Goal: Book appointment/travel/reservation

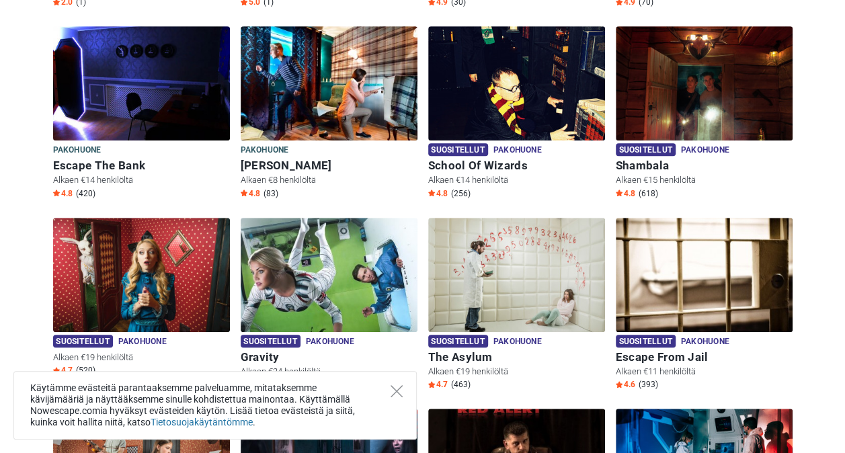
scroll to position [379, 0]
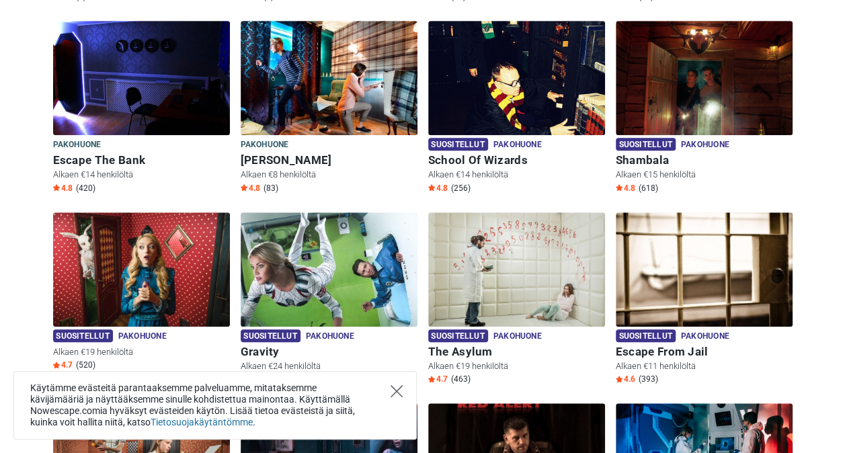
click at [393, 394] on icon "Close" at bounding box center [397, 391] width 12 height 12
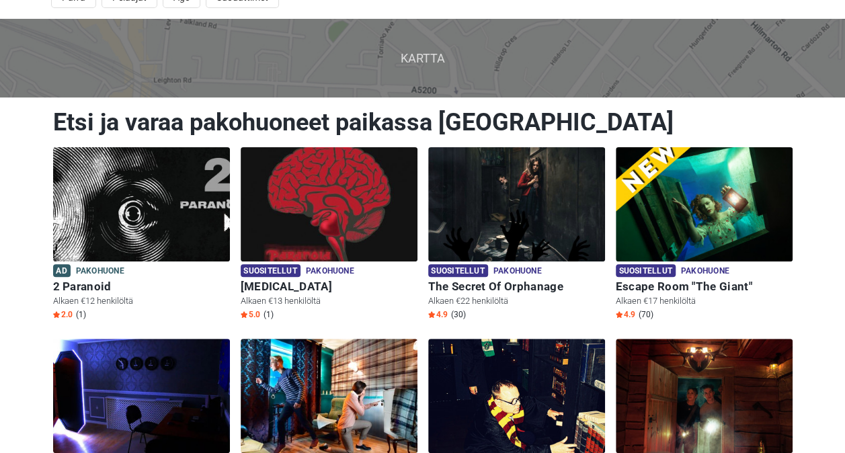
scroll to position [50, 0]
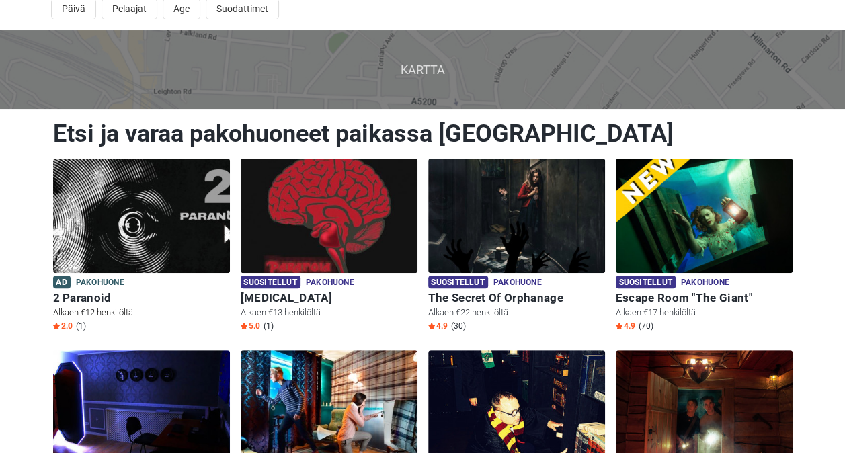
click at [114, 227] on img at bounding box center [141, 216] width 177 height 114
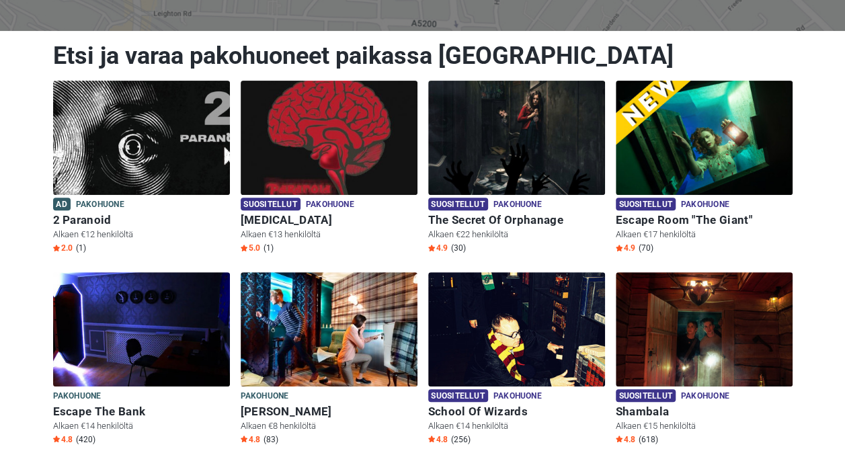
scroll to position [100, 0]
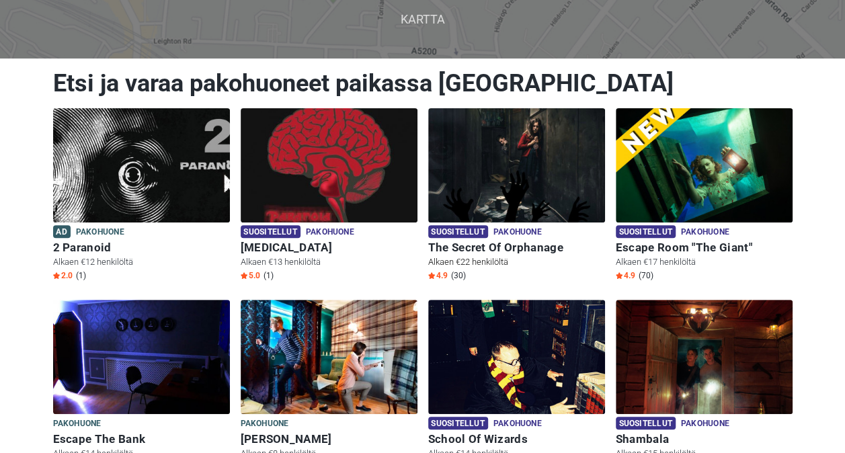
click at [508, 188] on img at bounding box center [516, 165] width 177 height 114
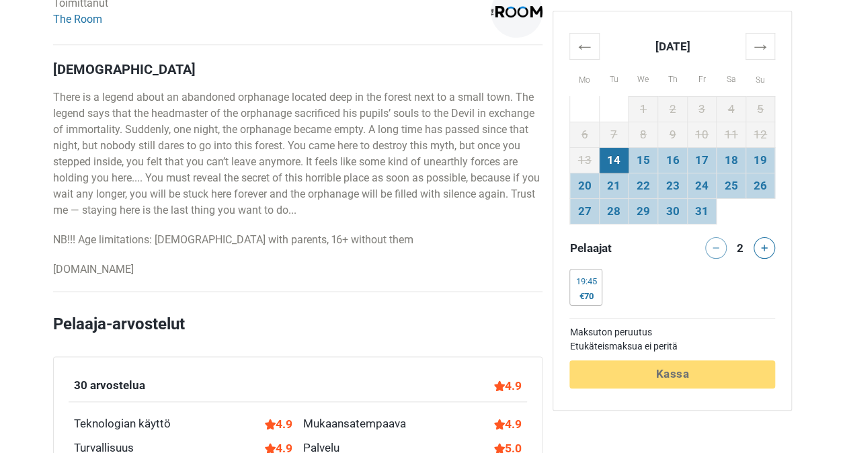
scroll to position [695, 0]
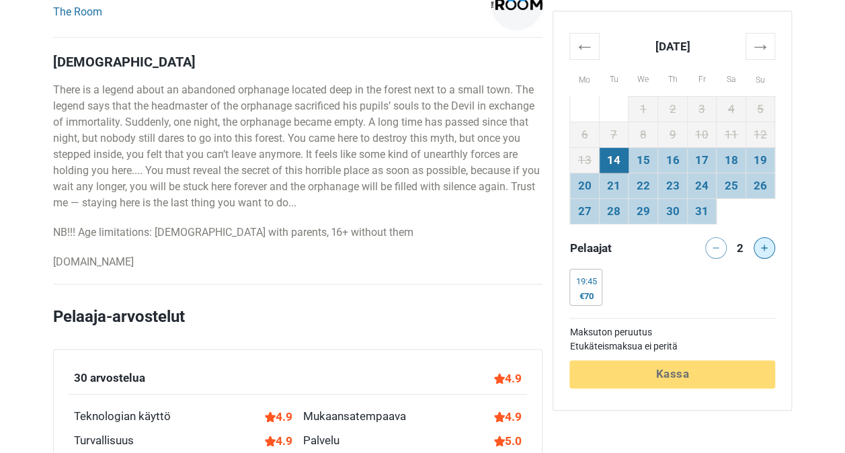
click at [761, 250] on icon at bounding box center [764, 248] width 7 height 7
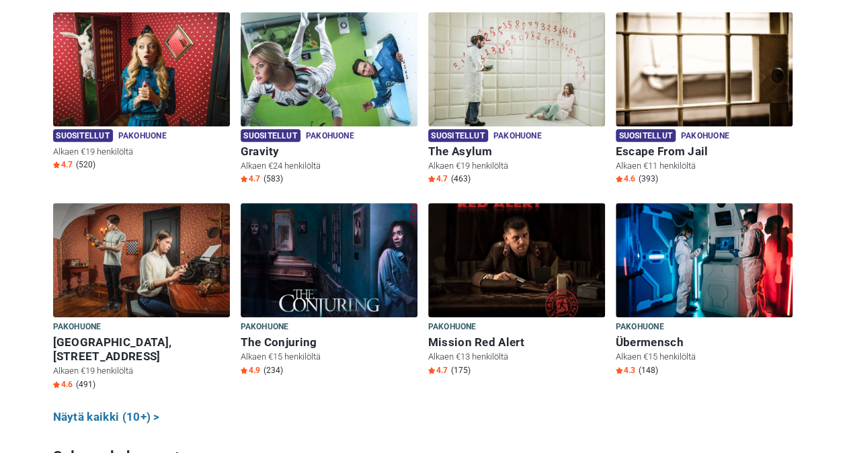
scroll to position [574, 0]
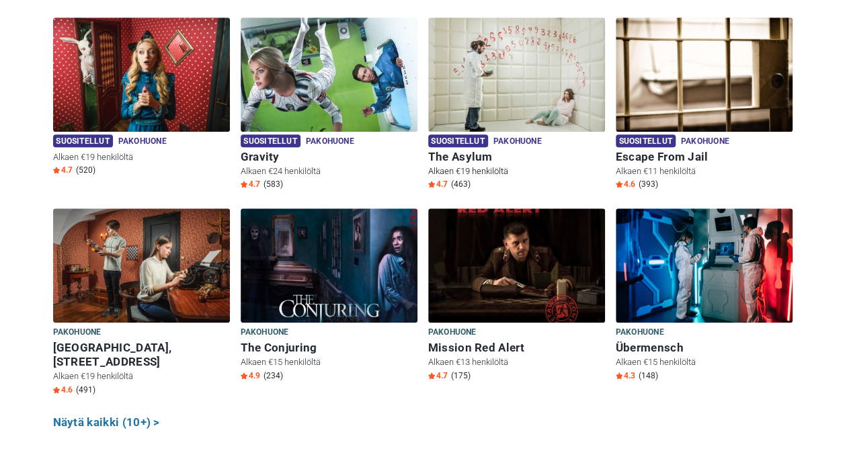
click at [539, 99] on img at bounding box center [516, 74] width 177 height 114
click at [354, 276] on img at bounding box center [329, 265] width 177 height 114
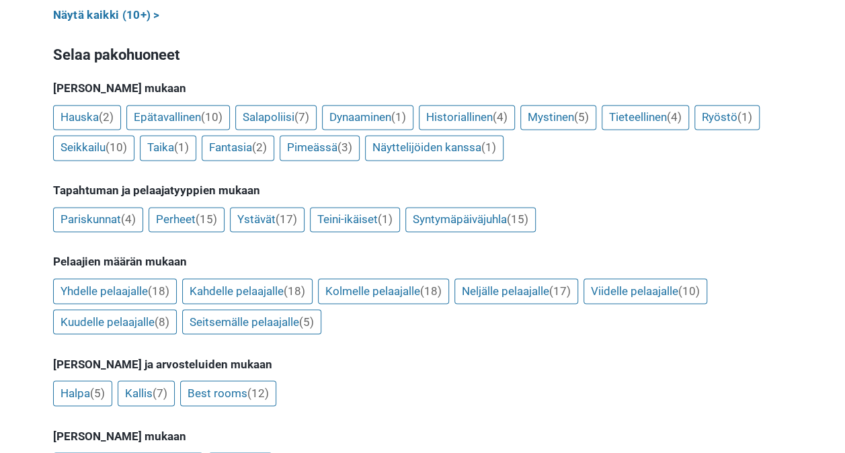
scroll to position [976, 0]
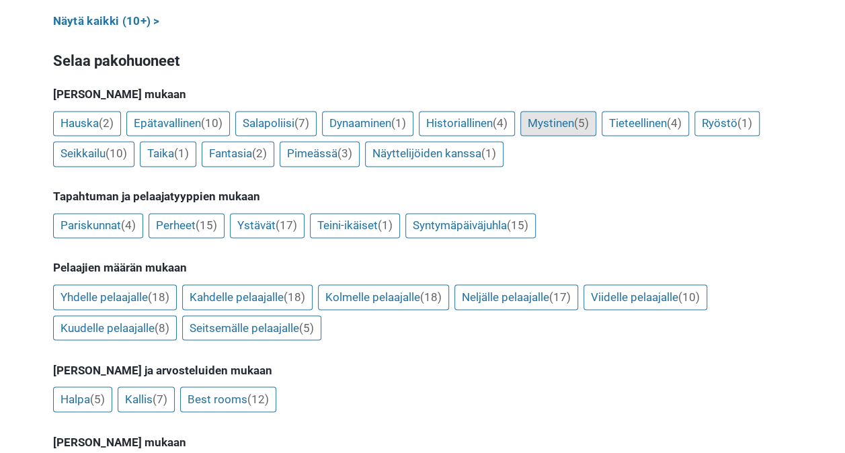
click at [560, 111] on link "Mystinen (5)" at bounding box center [559, 124] width 76 height 26
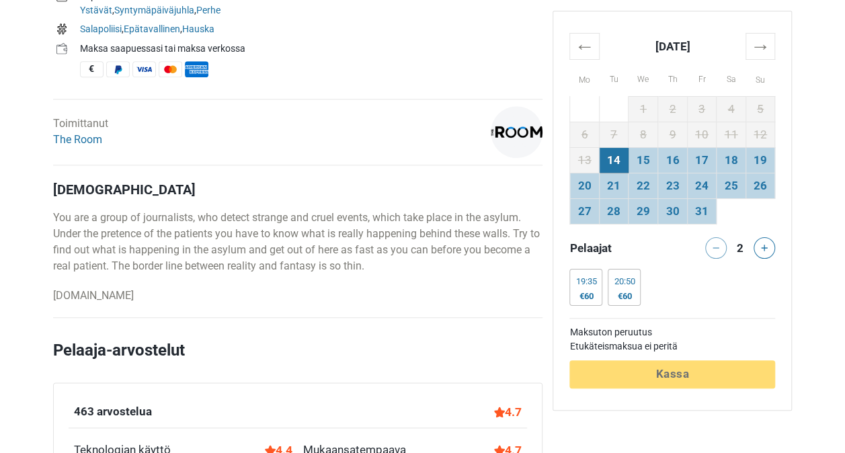
scroll to position [603, 0]
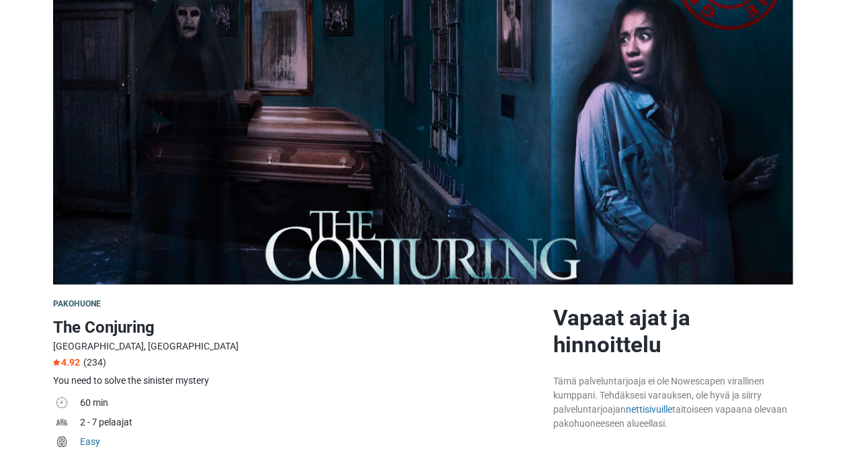
scroll to position [116, 0]
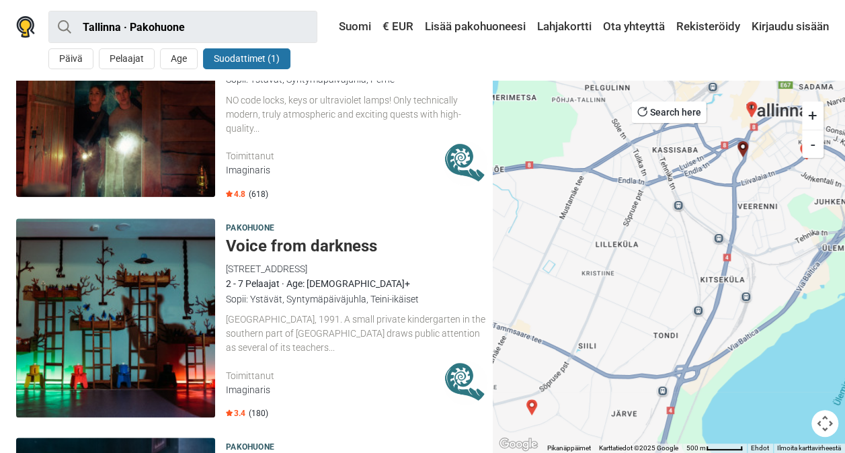
scroll to position [558, 0]
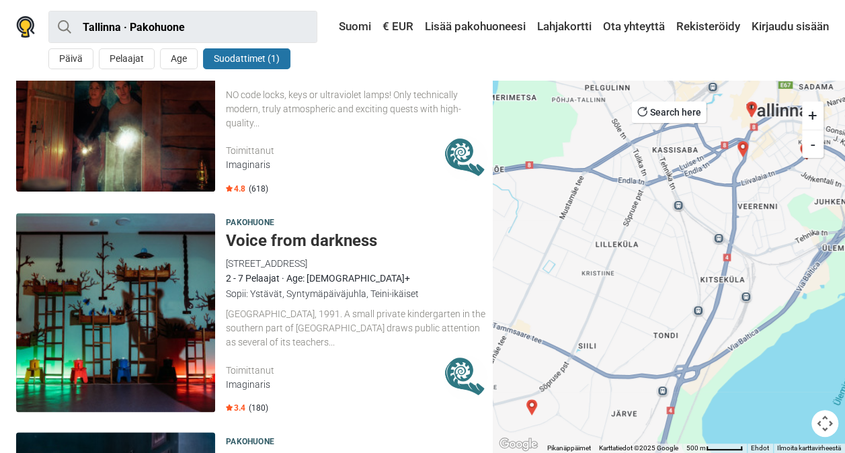
click at [451, 346] on div "Czech Republic, 1991. A small private kindergarten in the southern part of Karl…" at bounding box center [357, 328] width 262 height 42
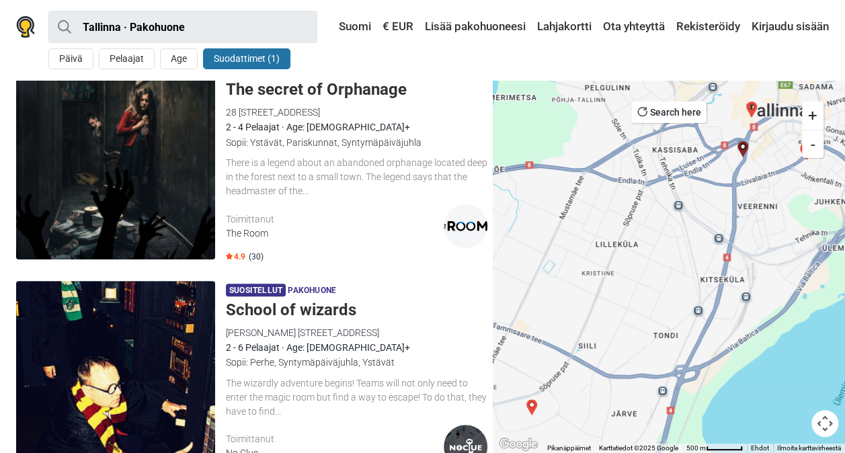
scroll to position [0, 0]
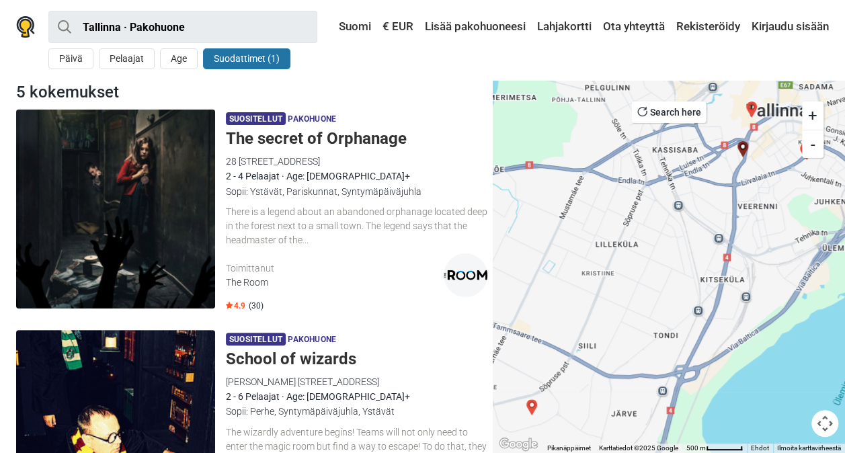
click at [231, 53] on button "Suodattimet (1)" at bounding box center [246, 58] width 87 height 21
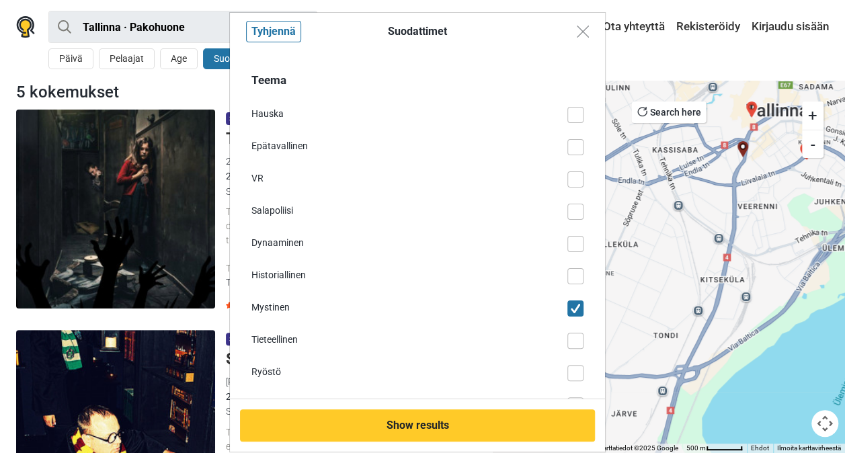
click at [568, 211] on span at bounding box center [576, 212] width 16 height 16
click at [584, 204] on input "Salapoliisi" at bounding box center [584, 204] width 0 height 0
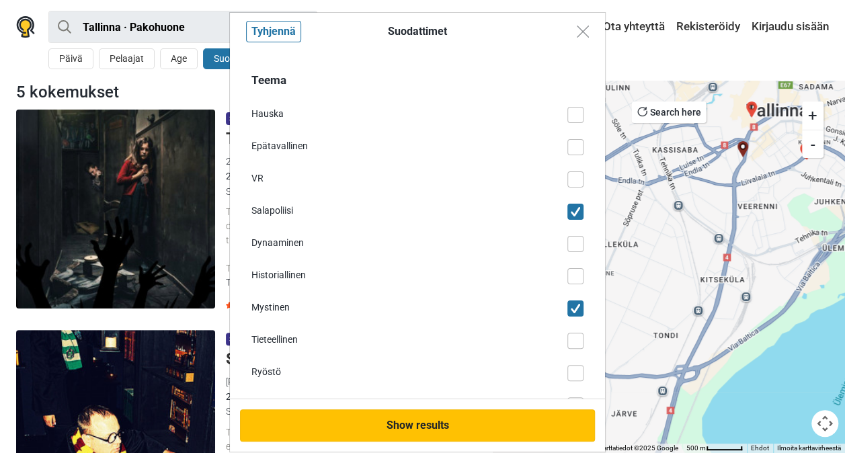
click at [485, 416] on button "Show results" at bounding box center [417, 426] width 355 height 32
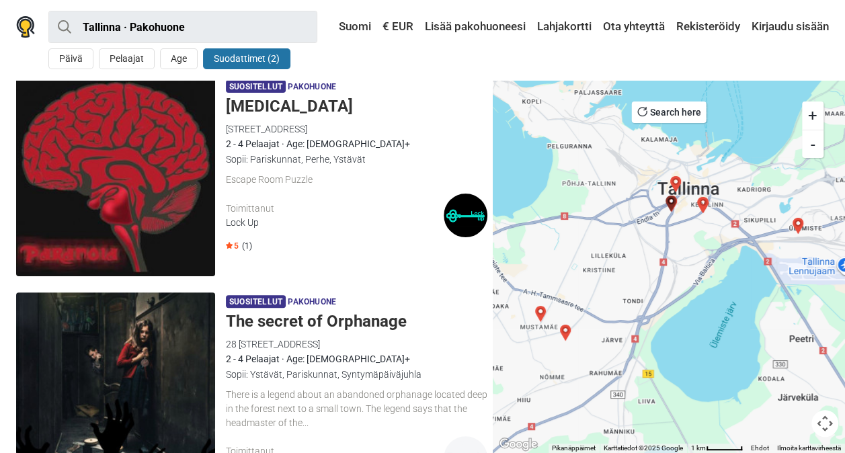
scroll to position [35, 0]
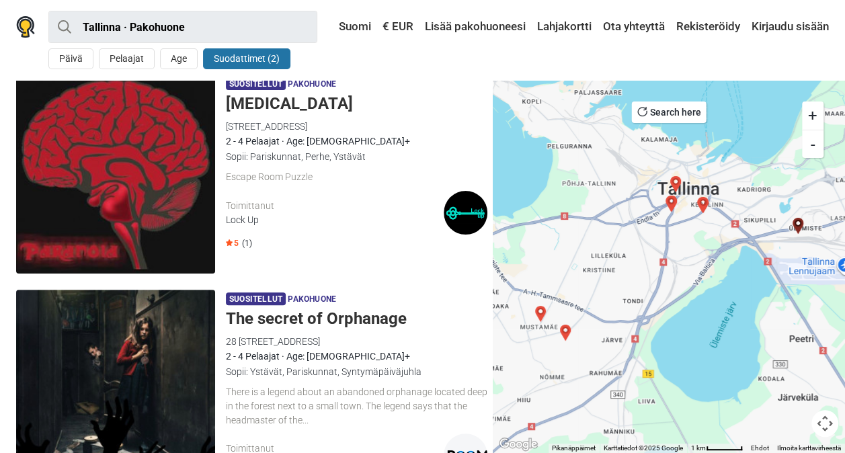
click at [163, 206] on img at bounding box center [115, 174] width 199 height 199
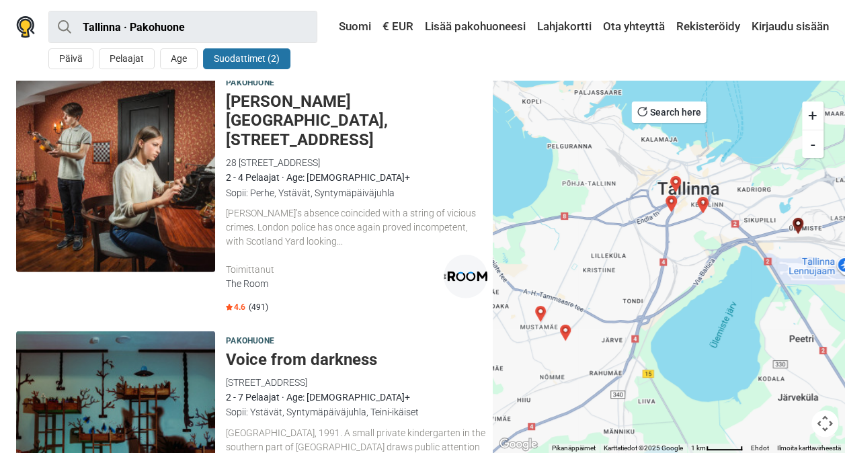
scroll to position [1814, 0]
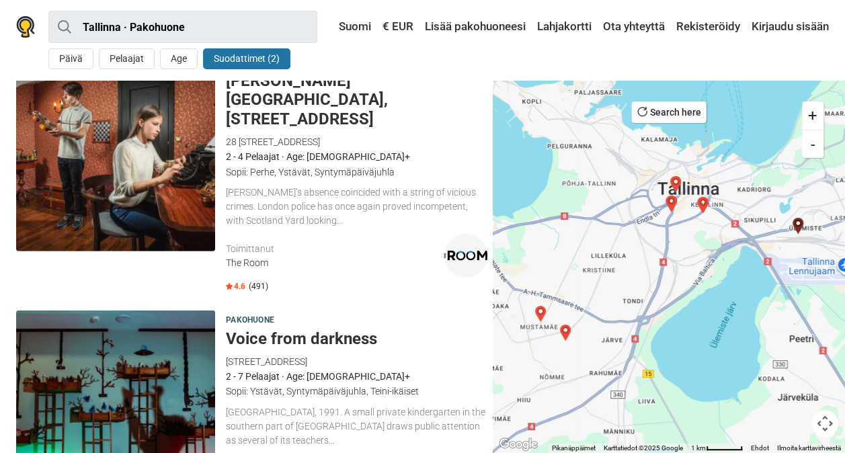
click at [826, 314] on div at bounding box center [669, 266] width 352 height 373
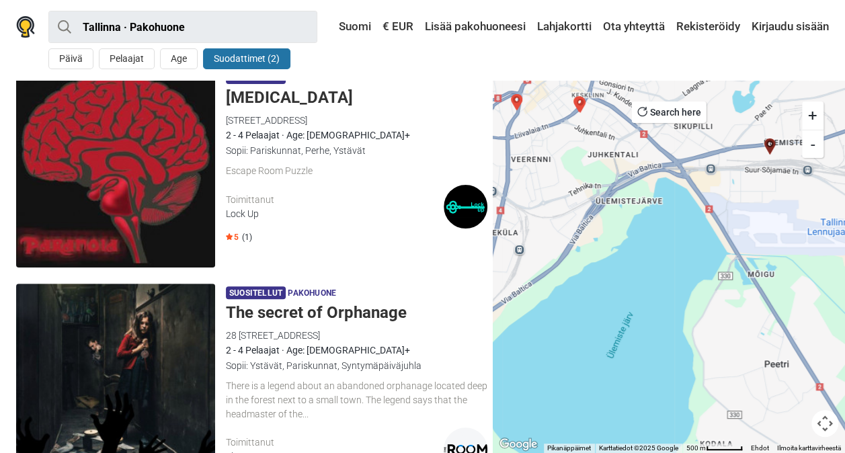
scroll to position [0, 0]
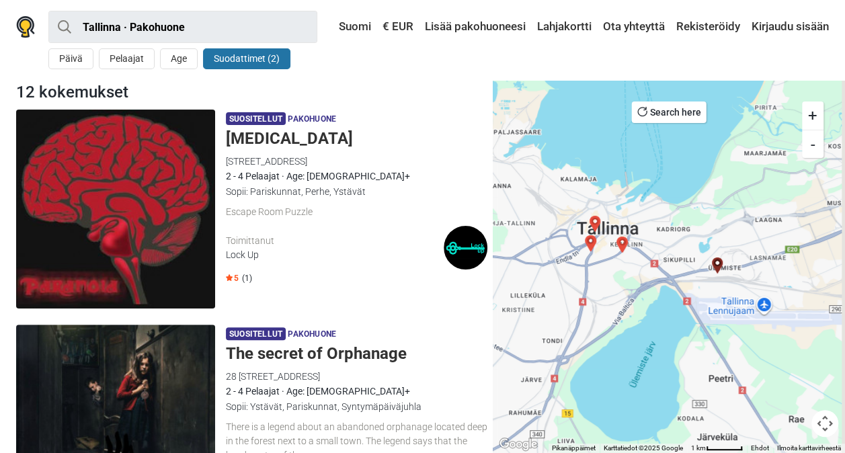
drag, startPoint x: 621, startPoint y: 160, endPoint x: 600, endPoint y: 268, distance: 109.6
click at [600, 268] on div at bounding box center [669, 266] width 352 height 373
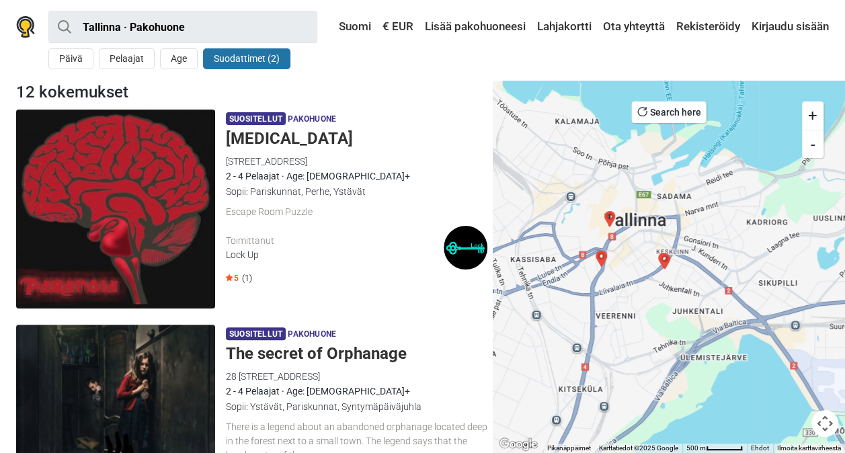
drag, startPoint x: 555, startPoint y: 259, endPoint x: 617, endPoint y: 274, distance: 64.4
click at [617, 274] on div at bounding box center [669, 266] width 352 height 373
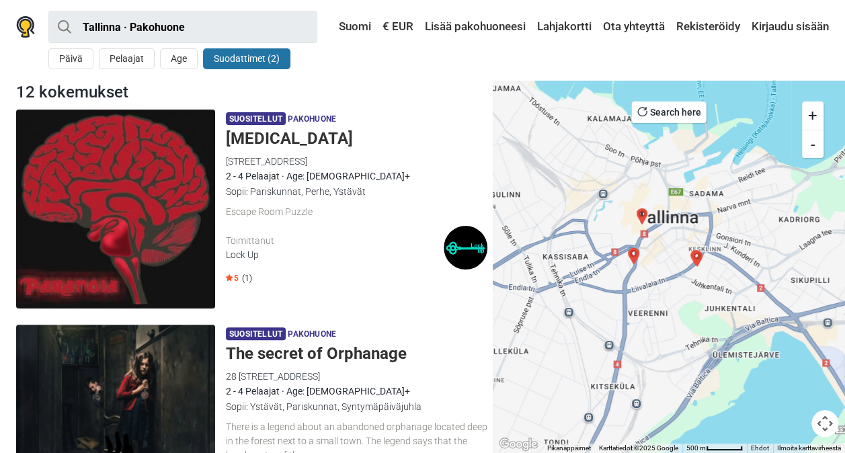
drag, startPoint x: 671, startPoint y: 275, endPoint x: 706, endPoint y: 271, distance: 35.2
click at [706, 271] on div at bounding box center [669, 266] width 352 height 373
click at [652, 110] on button "Search here" at bounding box center [669, 113] width 75 height 22
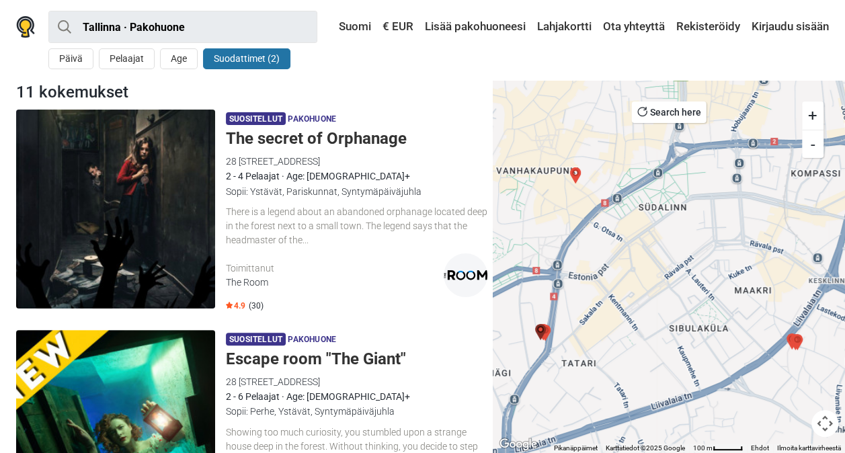
click at [461, 136] on h5 "The secret of Orphanage" at bounding box center [357, 139] width 262 height 20
click at [135, 356] on img at bounding box center [115, 429] width 199 height 199
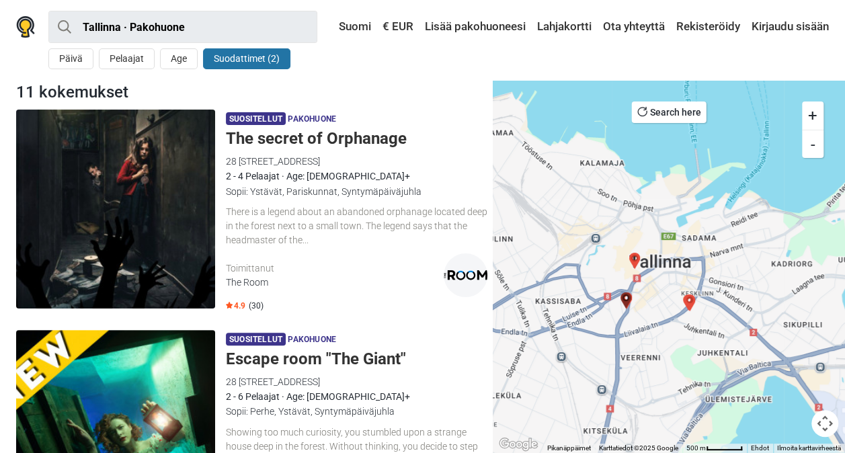
click at [342, 143] on h5 "The secret of Orphanage" at bounding box center [357, 139] width 262 height 20
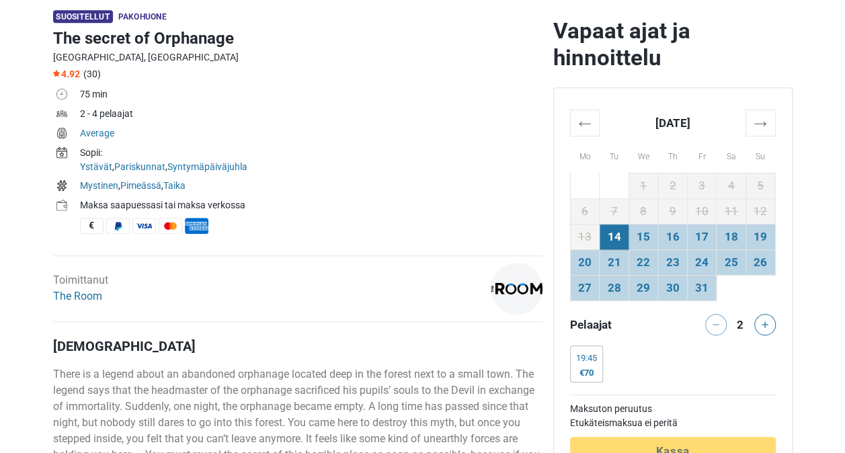
scroll to position [494, 0]
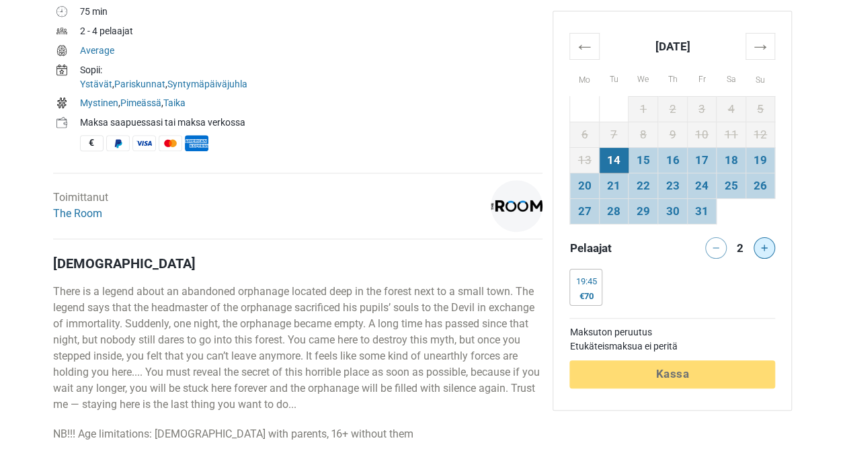
click at [767, 248] on icon at bounding box center [764, 248] width 7 height 7
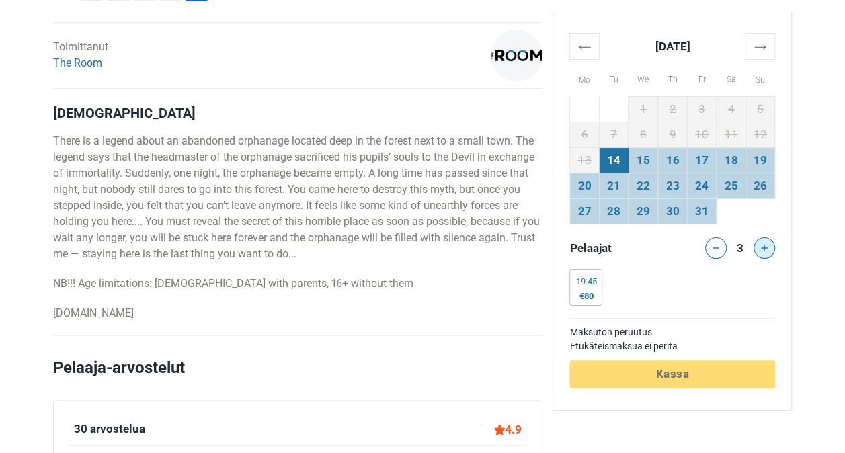
scroll to position [545, 0]
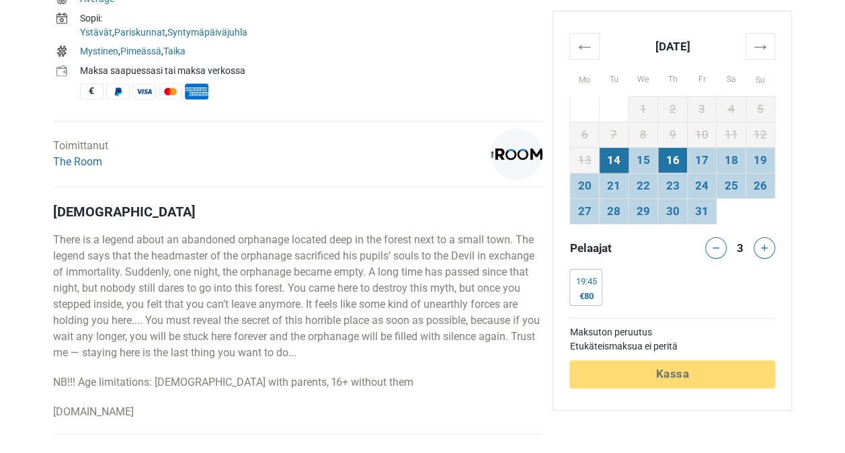
click at [683, 155] on td "16" at bounding box center [673, 160] width 30 height 26
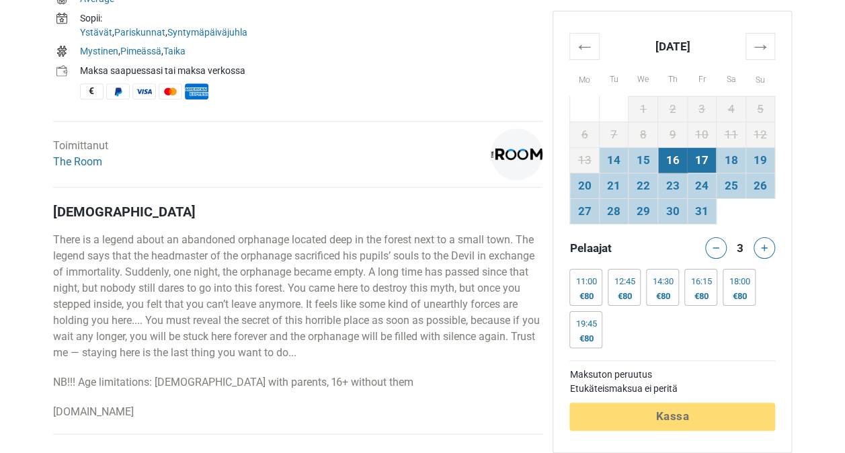
click at [702, 155] on td "17" at bounding box center [702, 160] width 30 height 26
click at [725, 159] on td "18" at bounding box center [732, 160] width 30 height 26
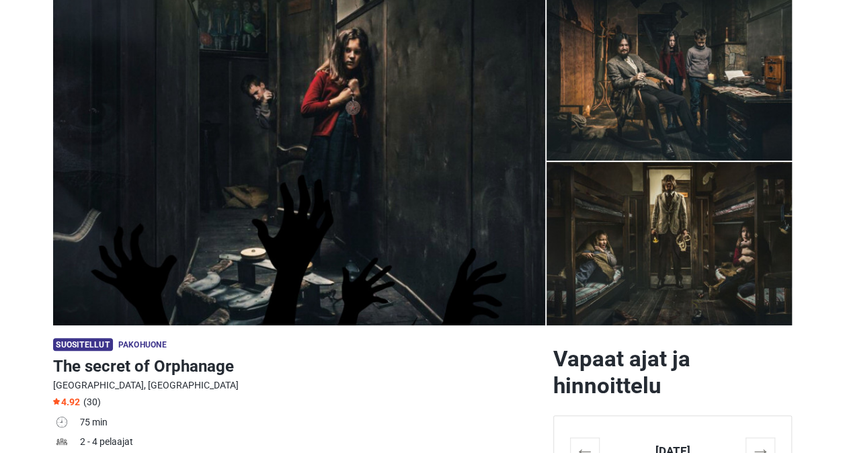
scroll to position [0, 0]
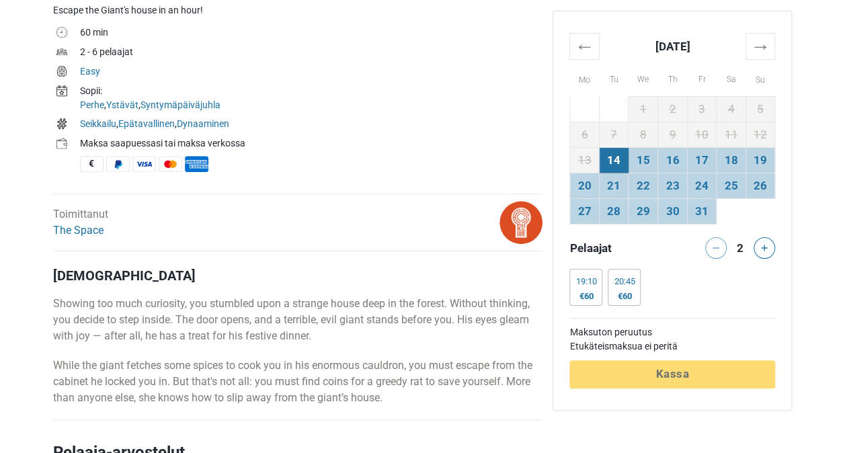
scroll to position [497, 0]
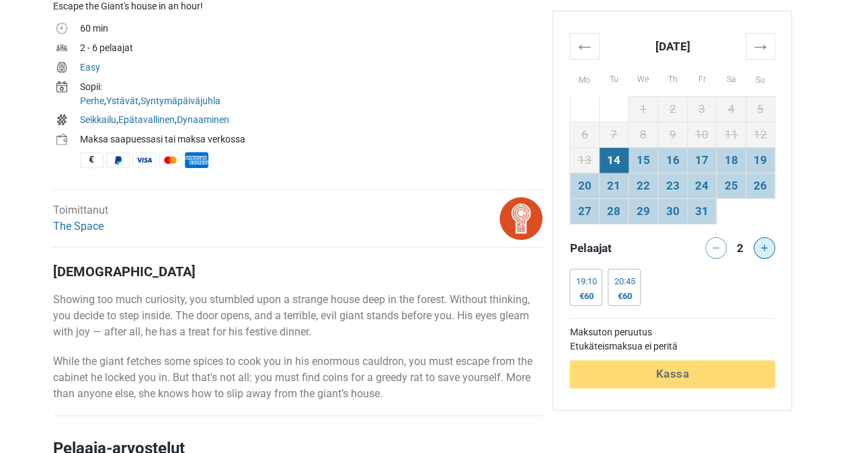
click at [761, 246] on icon at bounding box center [764, 248] width 7 height 7
click at [681, 160] on td "16" at bounding box center [673, 160] width 30 height 26
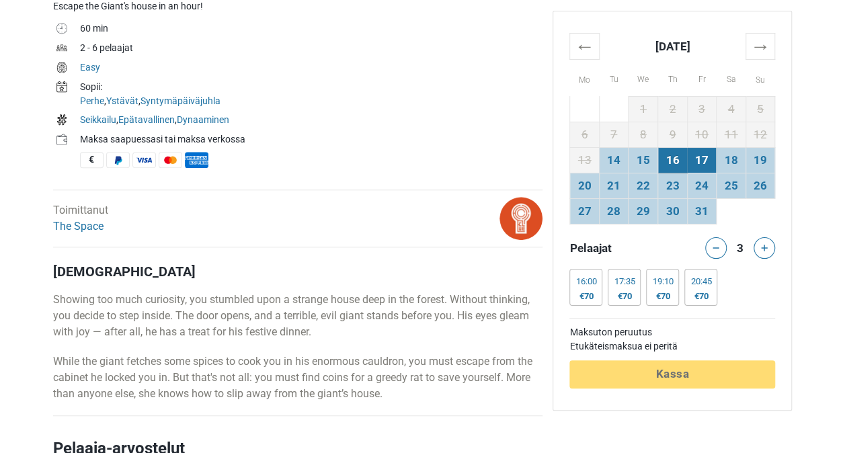
click at [700, 163] on td "17" at bounding box center [702, 160] width 30 height 26
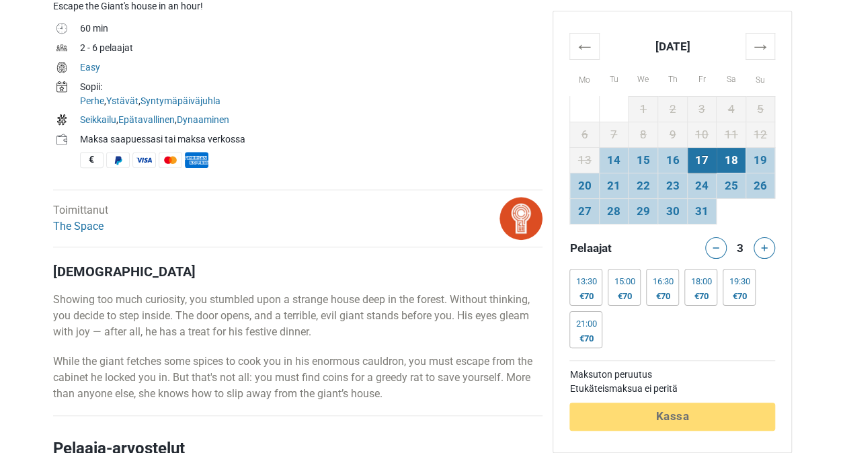
click at [720, 163] on td "18" at bounding box center [732, 160] width 30 height 26
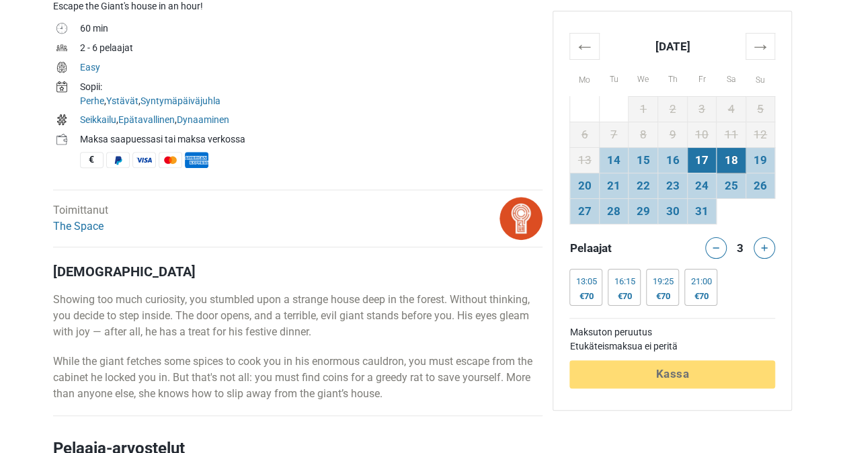
click at [704, 163] on td "17" at bounding box center [702, 160] width 30 height 26
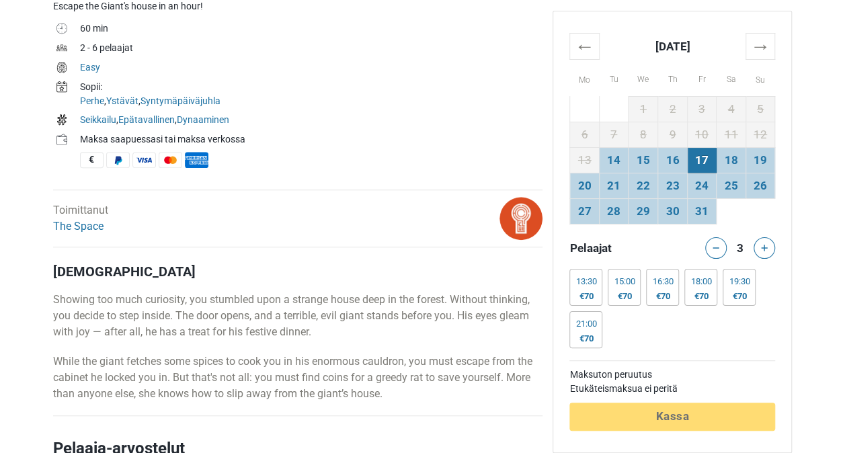
click at [704, 163] on td "17" at bounding box center [702, 160] width 30 height 26
click at [476, 276] on h4 "Kuvaus" at bounding box center [298, 272] width 490 height 16
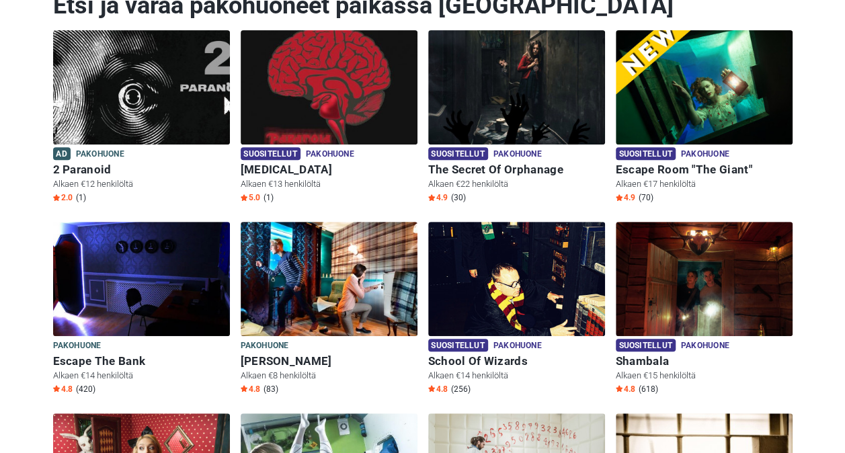
scroll to position [184, 0]
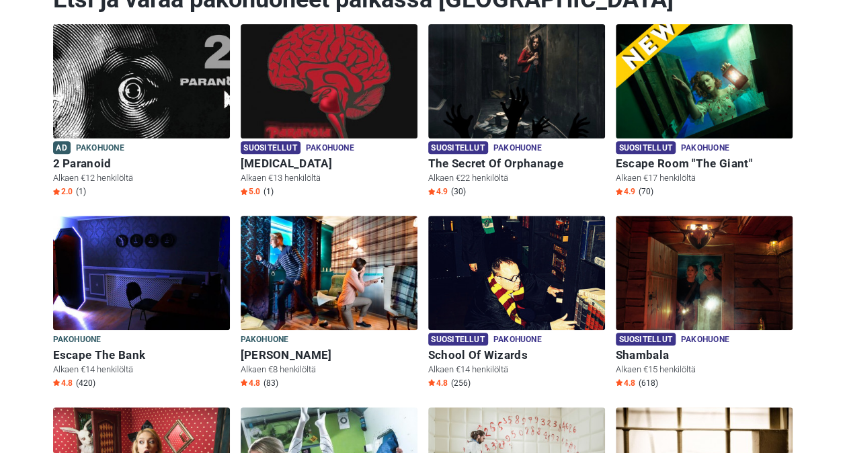
click at [521, 202] on div "Suositellut Pakohuone Pakohuone The Secret Of Orphanage Alkaen €22 henkilöltä 4…" at bounding box center [517, 120] width 188 height 192
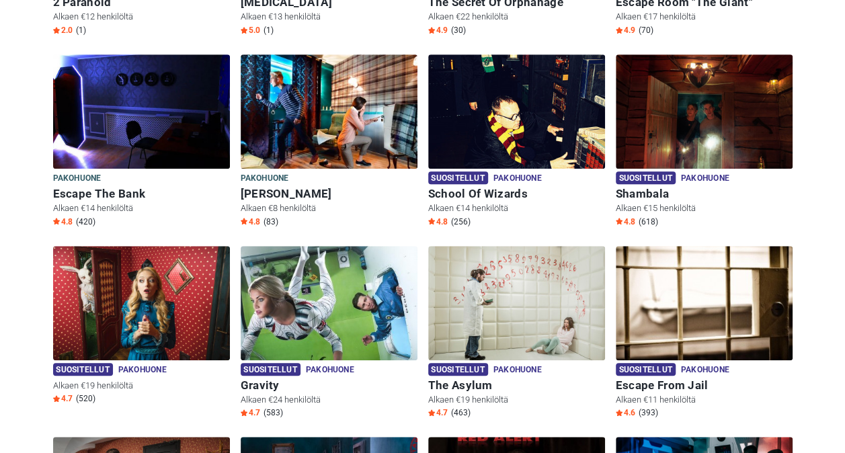
scroll to position [340, 0]
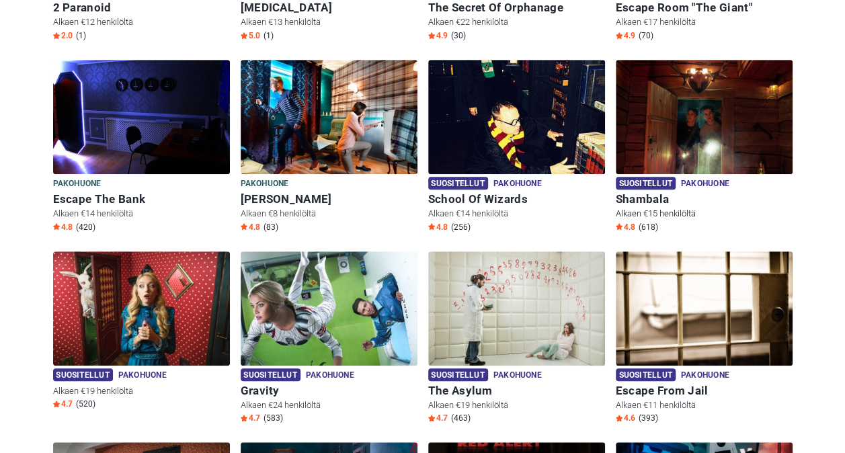
click at [704, 143] on img at bounding box center [704, 117] width 177 height 114
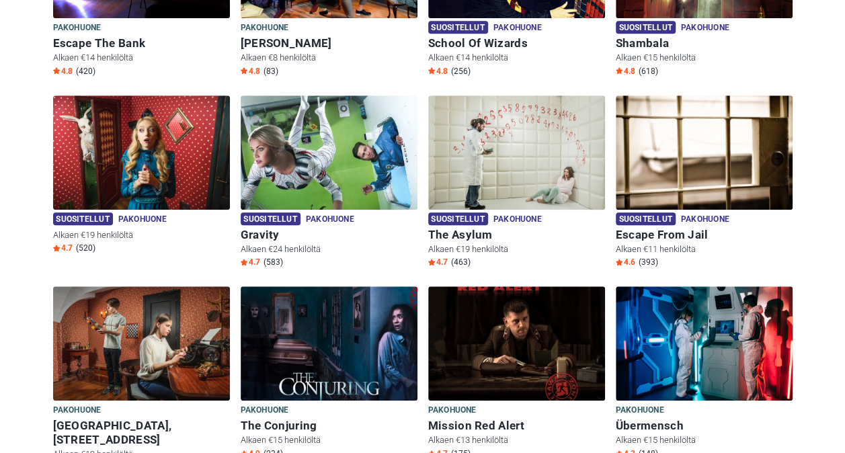
scroll to position [485, 0]
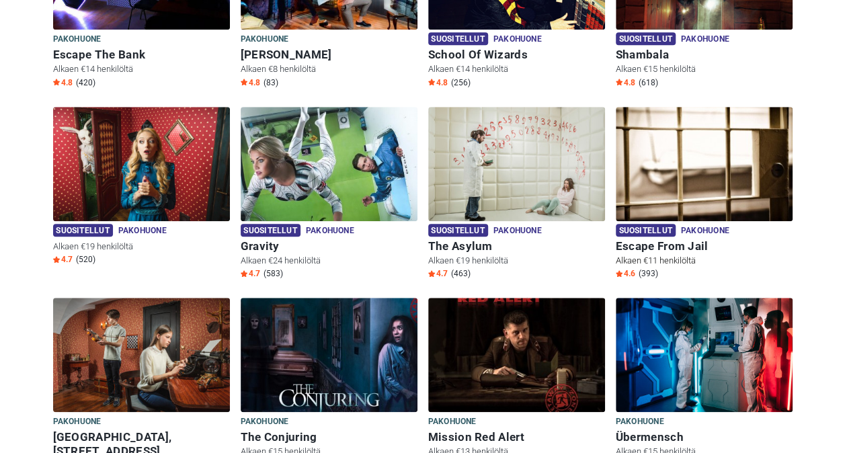
click at [751, 179] on img at bounding box center [704, 164] width 177 height 114
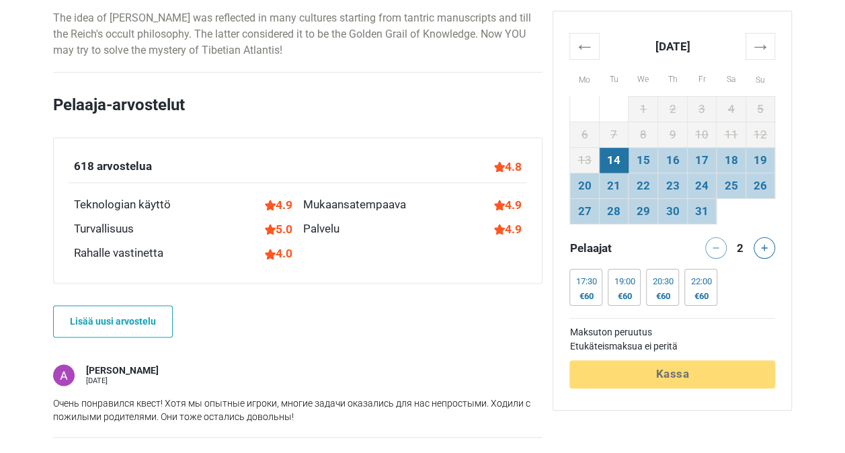
scroll to position [772, 0]
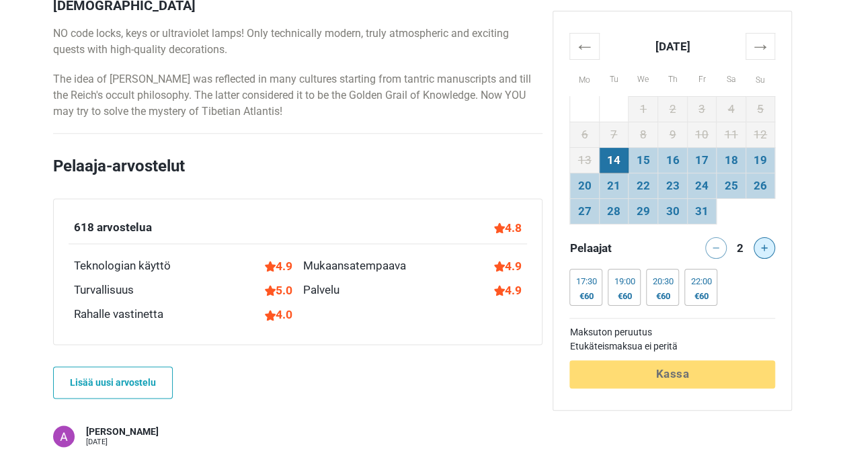
click at [765, 243] on button at bounding box center [765, 248] width 22 height 22
click at [699, 159] on td "17" at bounding box center [702, 160] width 30 height 26
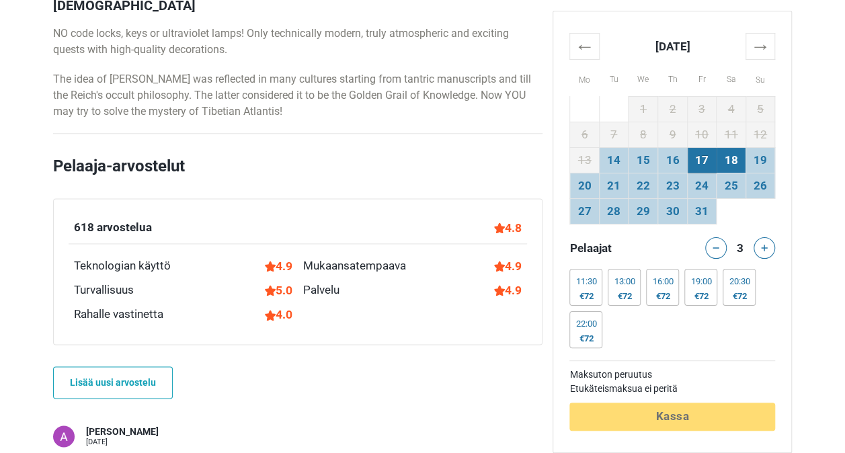
click at [727, 161] on td "18" at bounding box center [732, 160] width 30 height 26
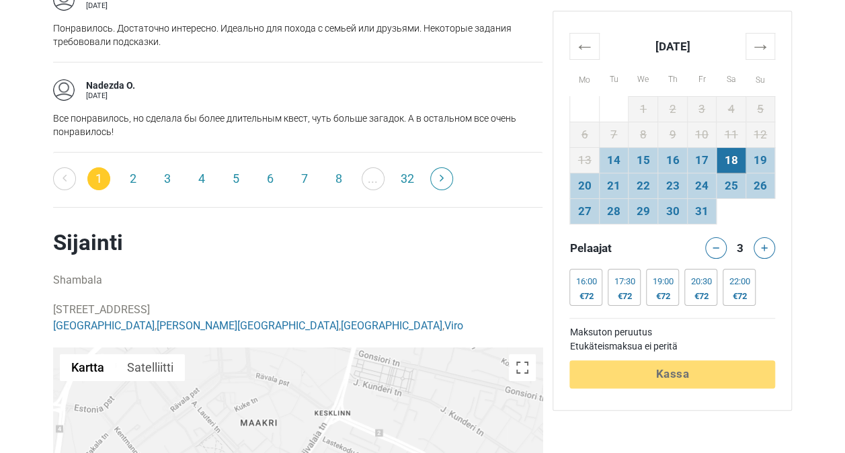
scroll to position [0, 0]
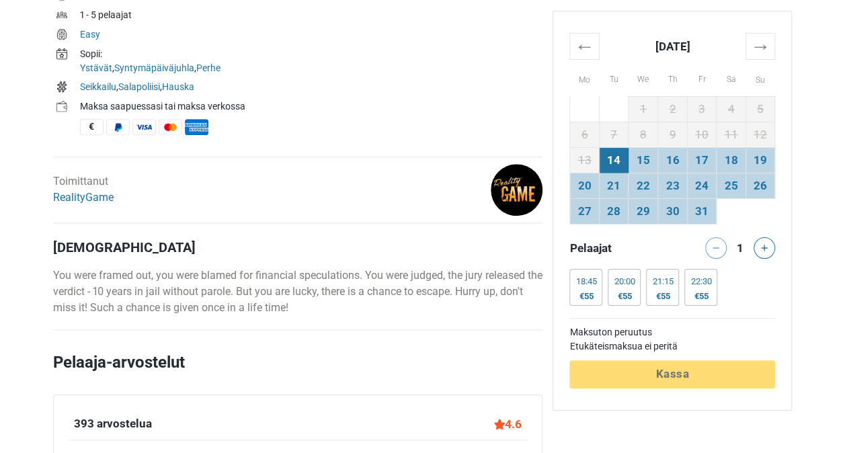
scroll to position [534, 0]
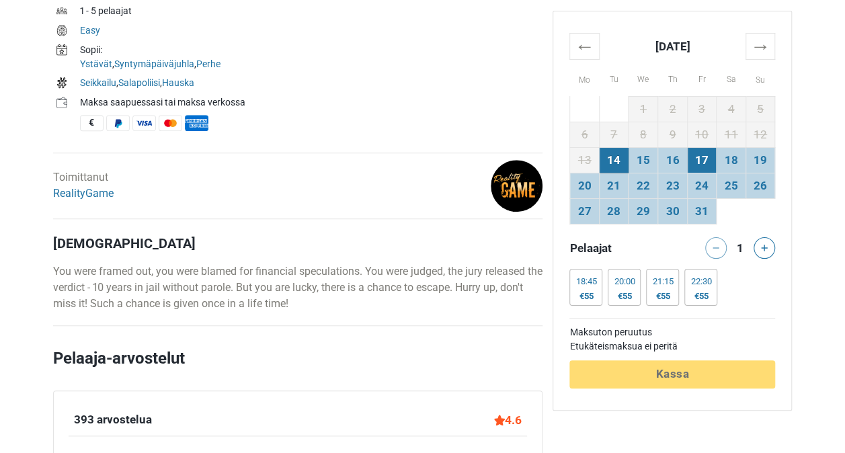
click at [695, 161] on td "17" at bounding box center [702, 160] width 30 height 26
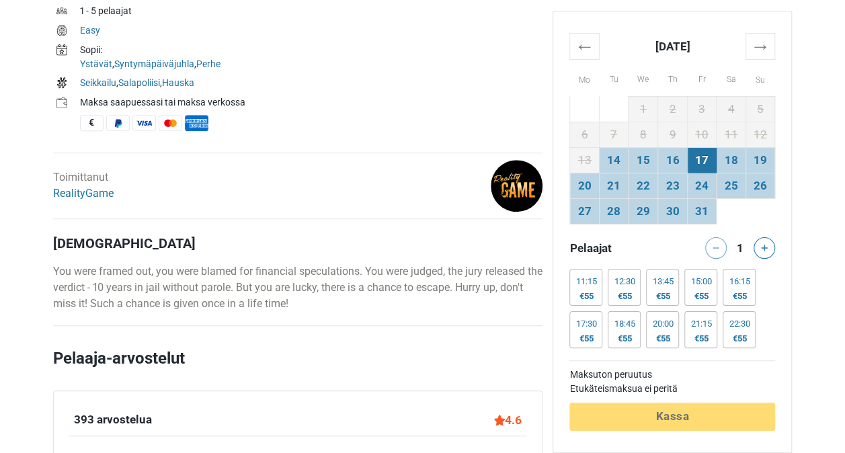
click at [753, 237] on div "1" at bounding box center [740, 248] width 27 height 22
click at [759, 243] on button at bounding box center [765, 248] width 22 height 22
click at [763, 249] on icon at bounding box center [764, 248] width 7 height 7
click at [726, 157] on td "18" at bounding box center [732, 160] width 30 height 26
click at [713, 159] on td "17" at bounding box center [702, 160] width 30 height 26
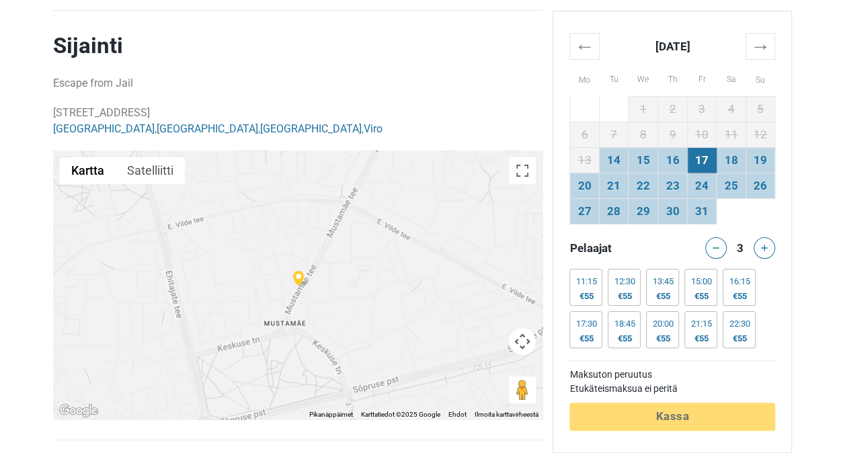
scroll to position [2518, 0]
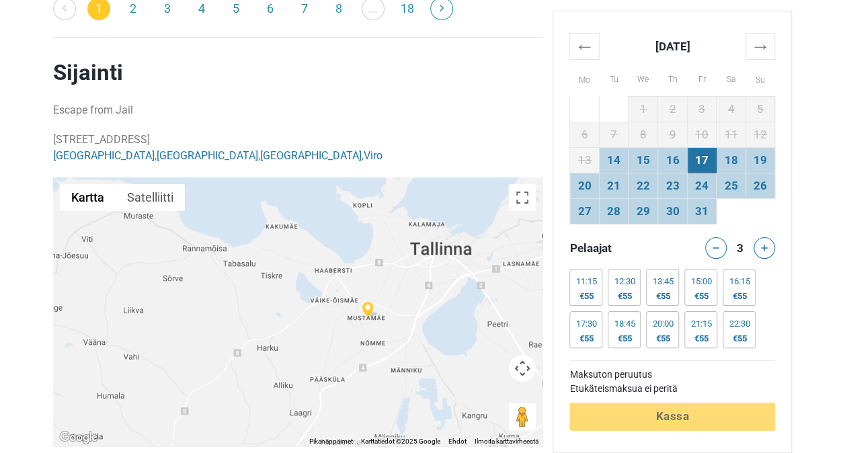
drag, startPoint x: 483, startPoint y: 195, endPoint x: 434, endPoint y: 266, distance: 86.0
click at [434, 266] on div at bounding box center [298, 312] width 490 height 269
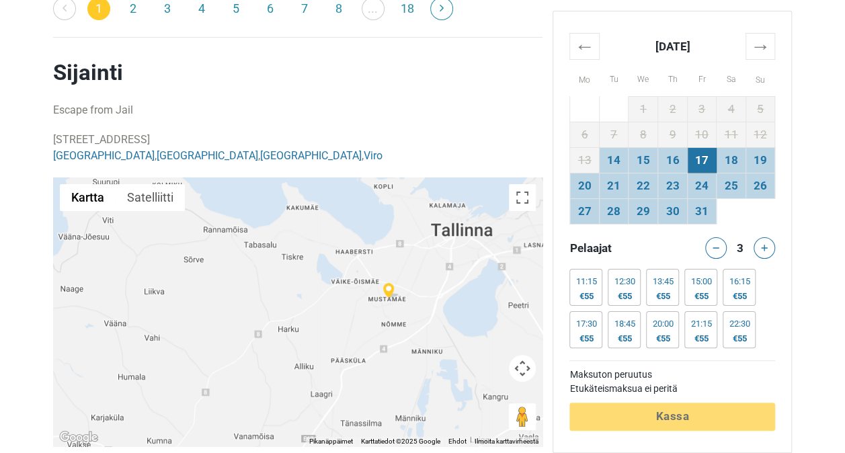
click at [393, 283] on img at bounding box center [391, 290] width 16 height 15
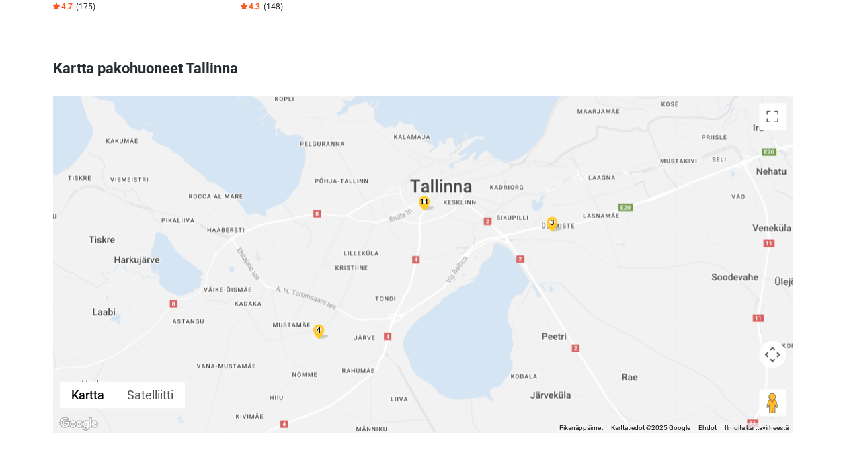
scroll to position [3659, 0]
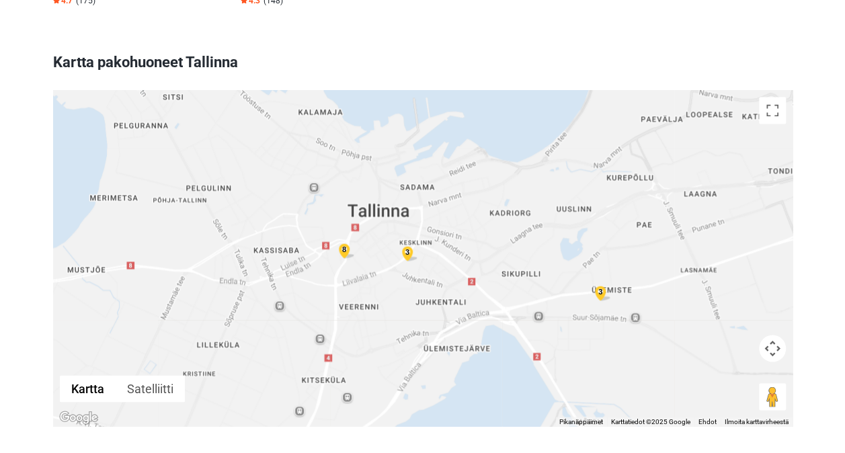
drag, startPoint x: 443, startPoint y: 169, endPoint x: 465, endPoint y: 202, distance: 39.2
click at [465, 202] on div "3 8 3 2" at bounding box center [423, 258] width 740 height 336
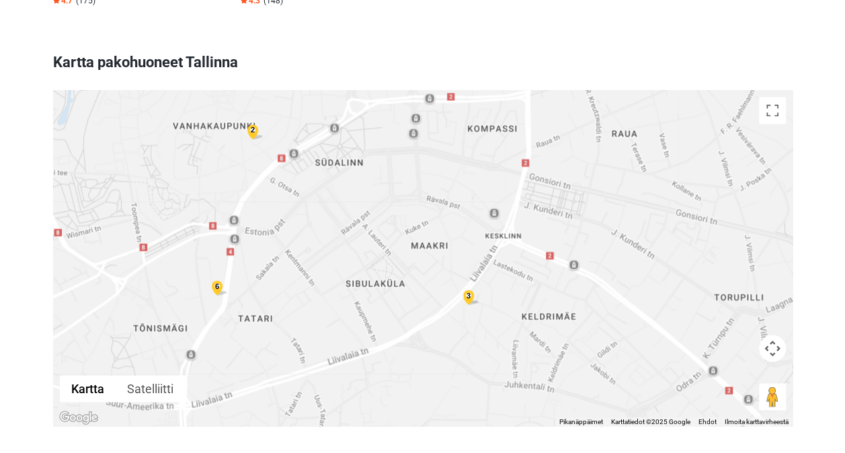
click at [468, 288] on div "3" at bounding box center [469, 295] width 16 height 15
click at [470, 278] on img at bounding box center [475, 285] width 16 height 15
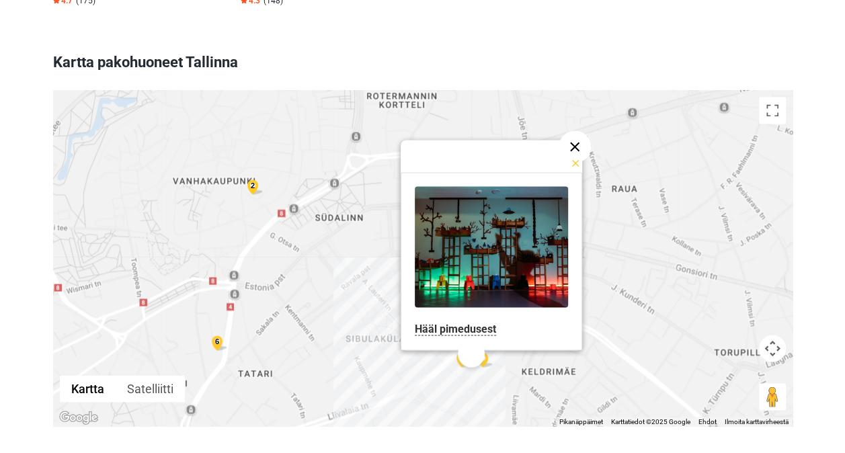
click at [566, 130] on button "Sulje" at bounding box center [575, 146] width 32 height 32
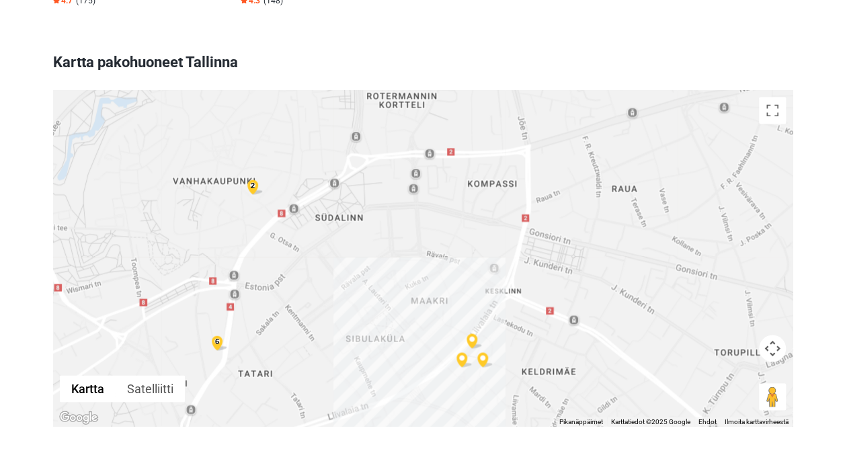
click at [461, 352] on img at bounding box center [465, 359] width 16 height 15
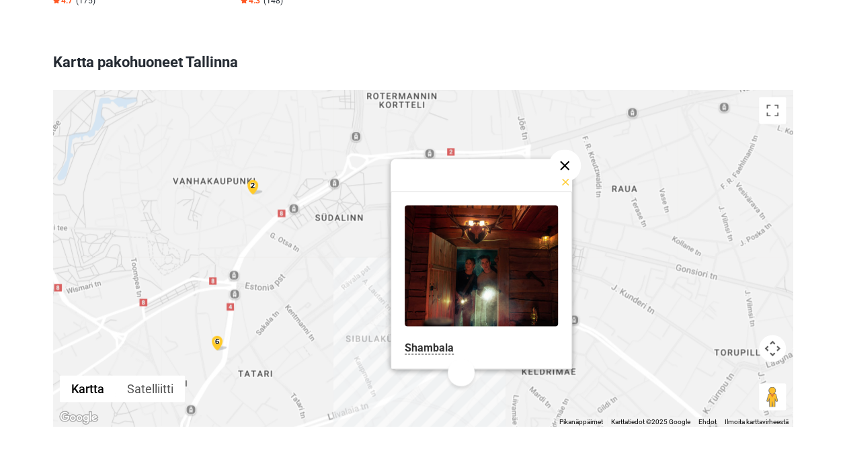
click at [558, 149] on button "Sulje" at bounding box center [565, 165] width 32 height 32
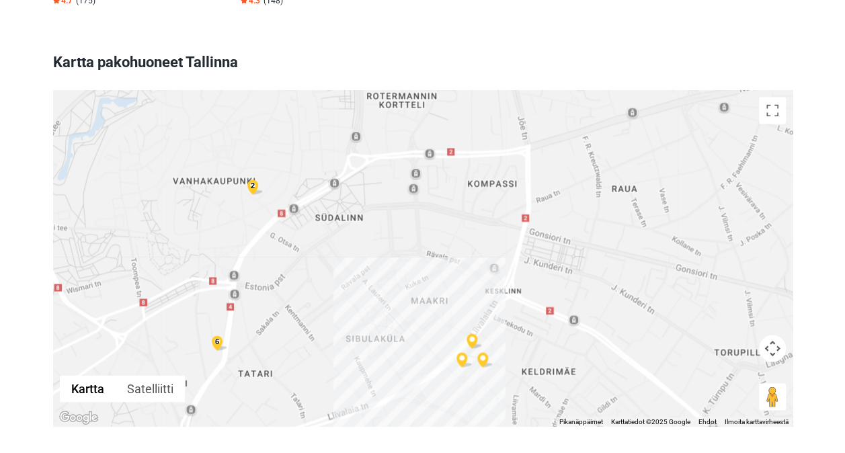
click at [482, 352] on img at bounding box center [486, 359] width 16 height 15
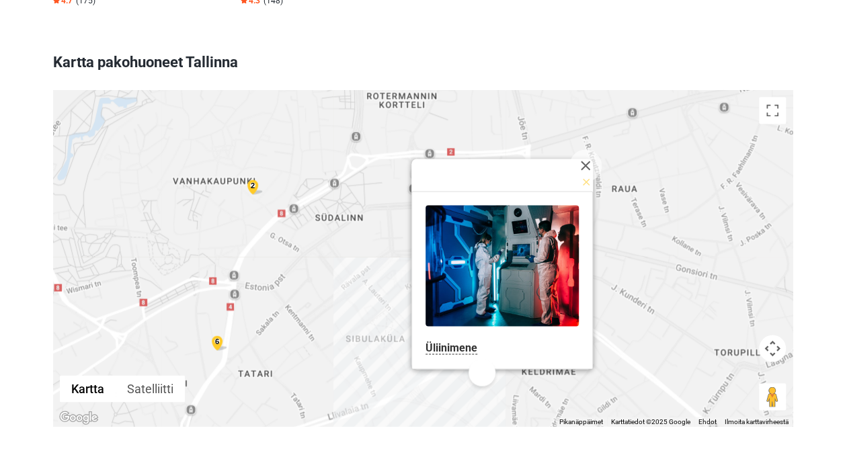
click at [252, 178] on div "2" at bounding box center [253, 185] width 16 height 15
click at [246, 175] on img at bounding box center [247, 182] width 16 height 15
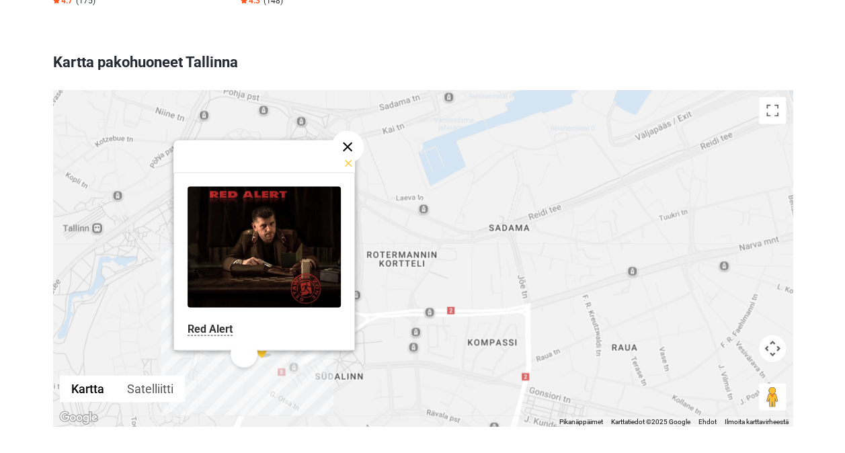
click at [347, 130] on button "Sulje" at bounding box center [348, 146] width 32 height 32
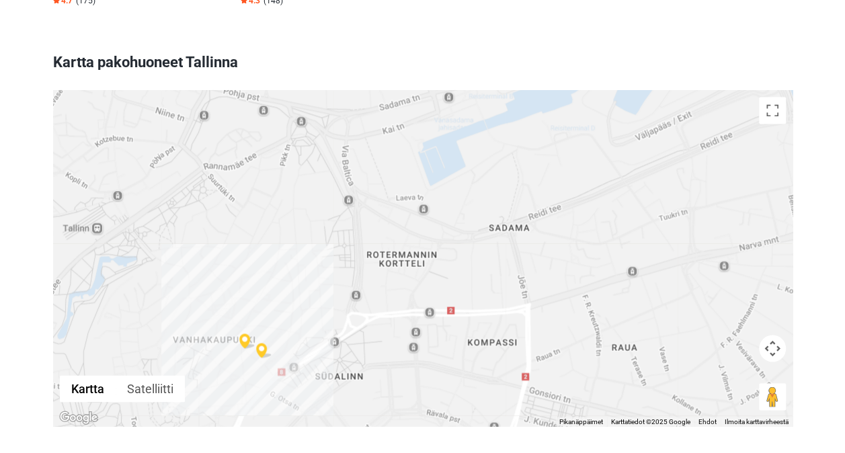
click at [262, 343] on img at bounding box center [264, 350] width 16 height 15
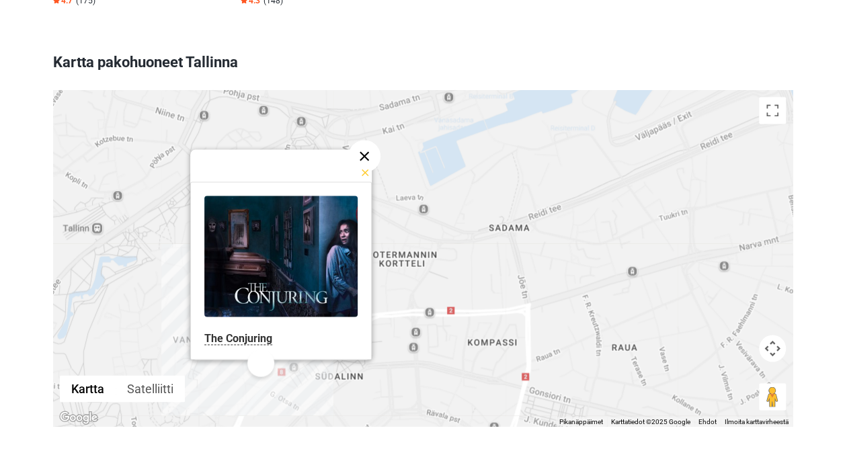
click at [361, 140] on button "Sulje" at bounding box center [364, 156] width 32 height 32
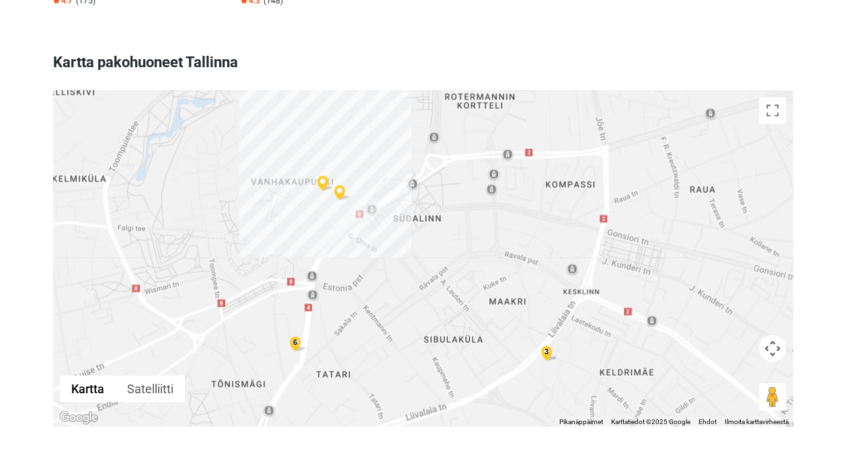
drag, startPoint x: 330, startPoint y: 319, endPoint x: 410, endPoint y: 152, distance: 185.0
click at [409, 152] on div "6 3" at bounding box center [423, 258] width 740 height 336
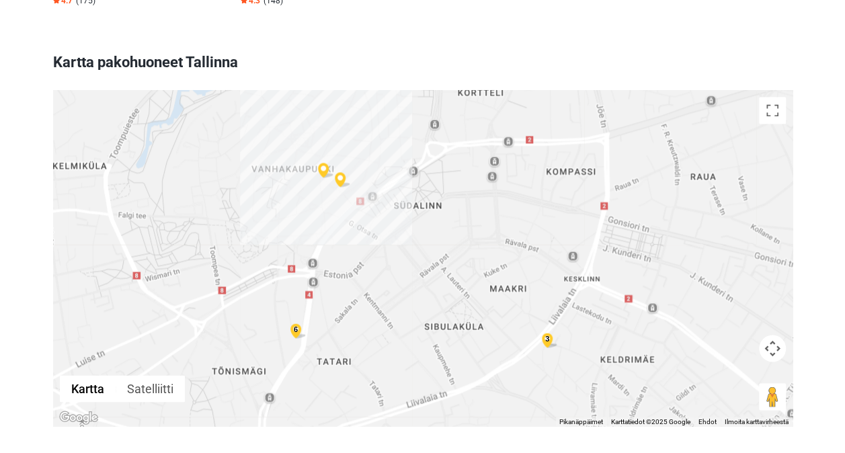
click at [295, 321] on div "6" at bounding box center [296, 328] width 16 height 15
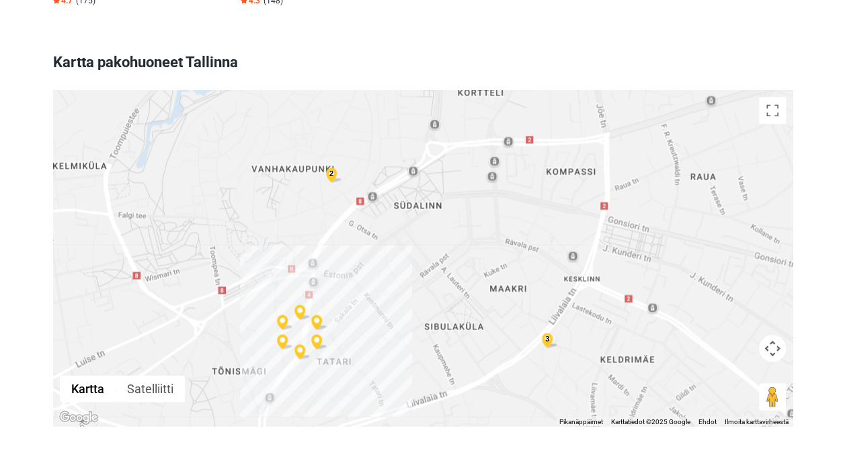
click at [284, 315] on img at bounding box center [285, 322] width 16 height 15
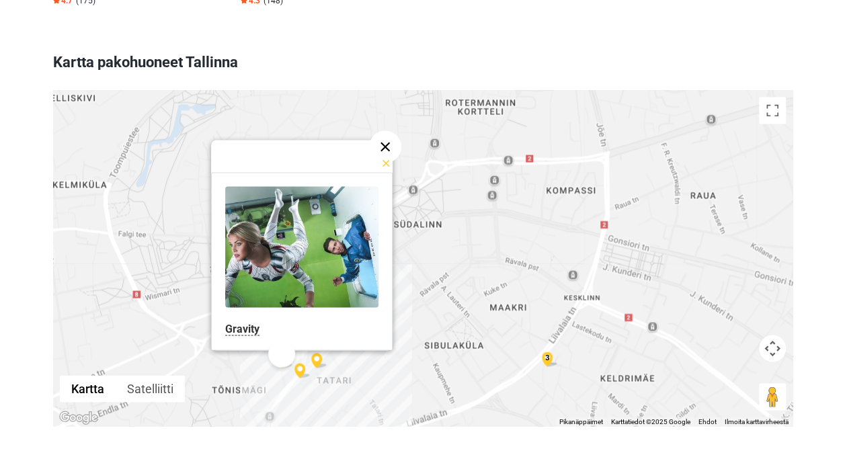
click at [381, 130] on button "Sulje" at bounding box center [385, 146] width 32 height 32
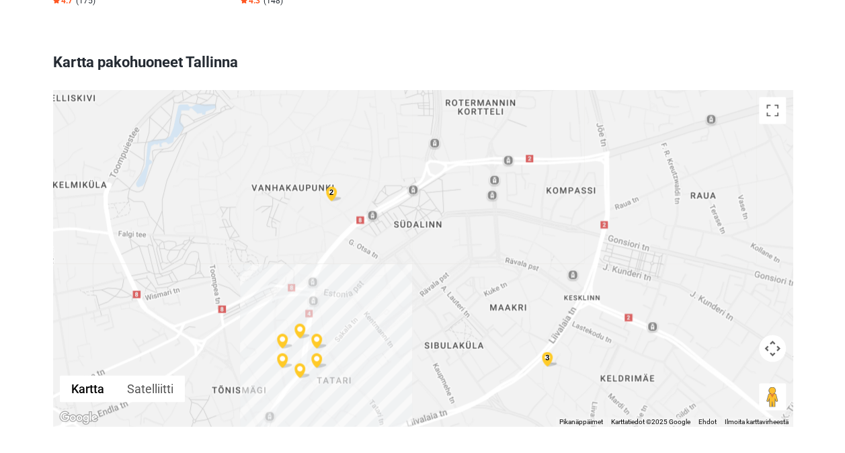
click at [301, 324] on img at bounding box center [303, 331] width 16 height 15
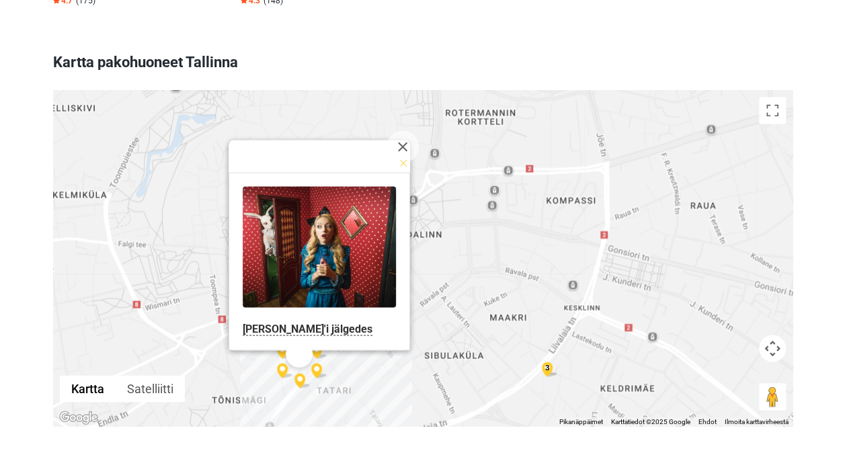
click at [313, 363] on img at bounding box center [319, 370] width 16 height 15
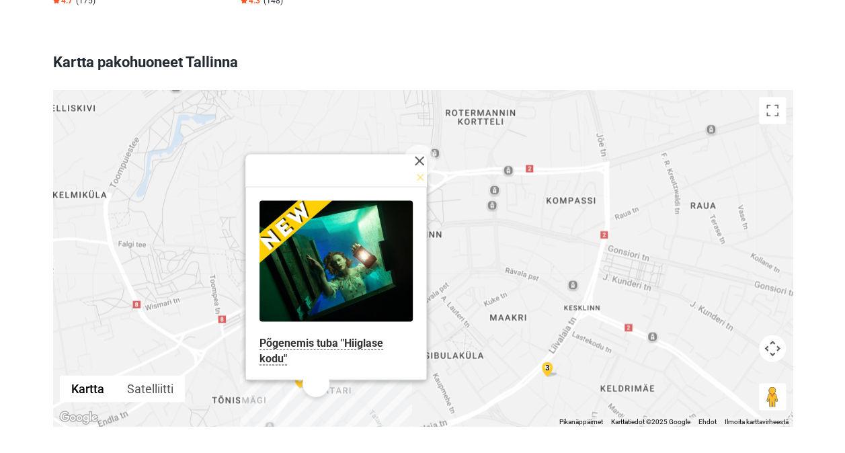
click at [299, 373] on img at bounding box center [303, 380] width 16 height 15
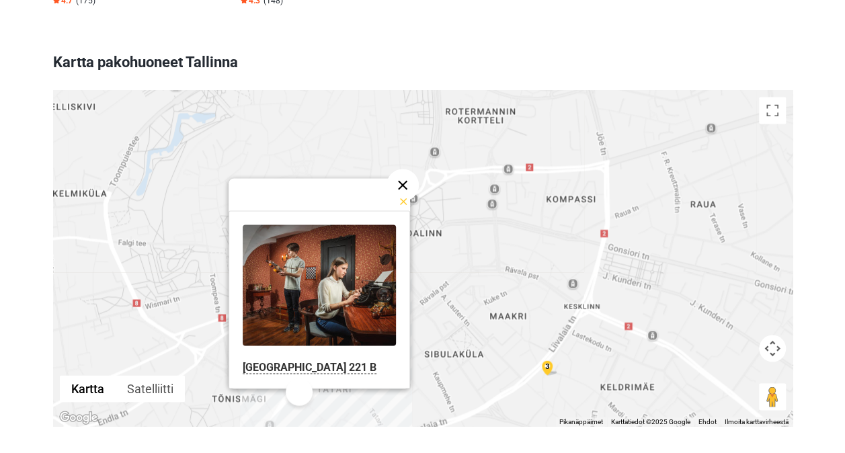
click at [397, 169] on button "Sulje" at bounding box center [403, 185] width 32 height 32
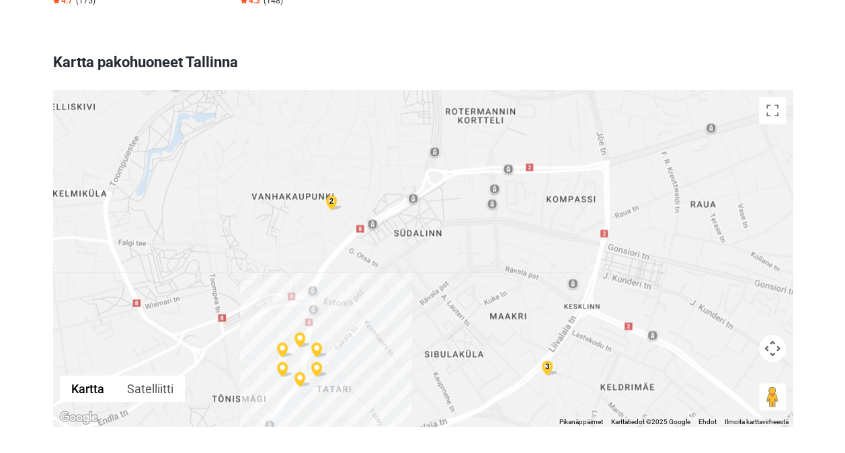
drag, startPoint x: 397, startPoint y: 161, endPoint x: 378, endPoint y: 205, distance: 48.2
click at [397, 161] on div "3 2" at bounding box center [423, 258] width 740 height 336
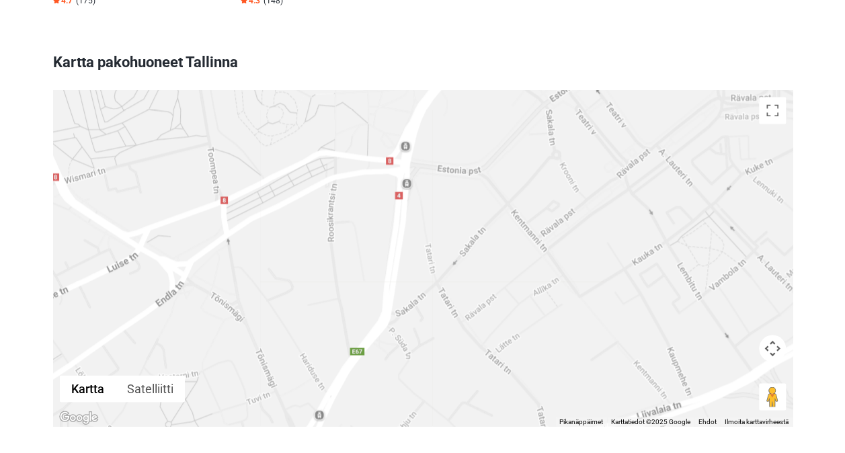
drag, startPoint x: 286, startPoint y: 378, endPoint x: 463, endPoint y: 106, distance: 324.2
click at [463, 106] on div "2" at bounding box center [423, 258] width 740 height 336
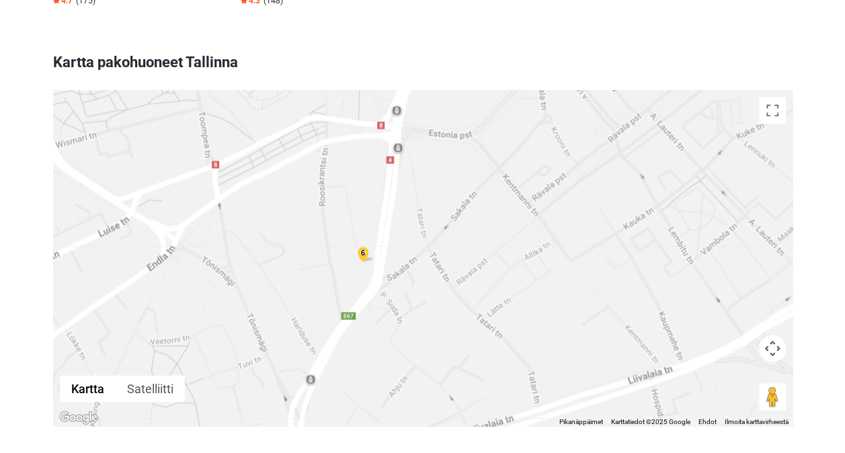
click at [364, 245] on div "6" at bounding box center [363, 252] width 16 height 15
click at [352, 258] on img at bounding box center [356, 265] width 16 height 15
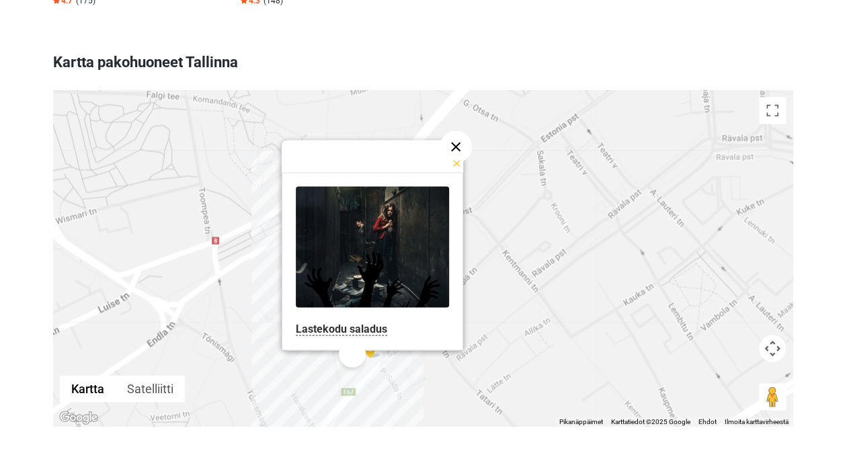
click at [454, 130] on button "Sulje" at bounding box center [456, 146] width 32 height 32
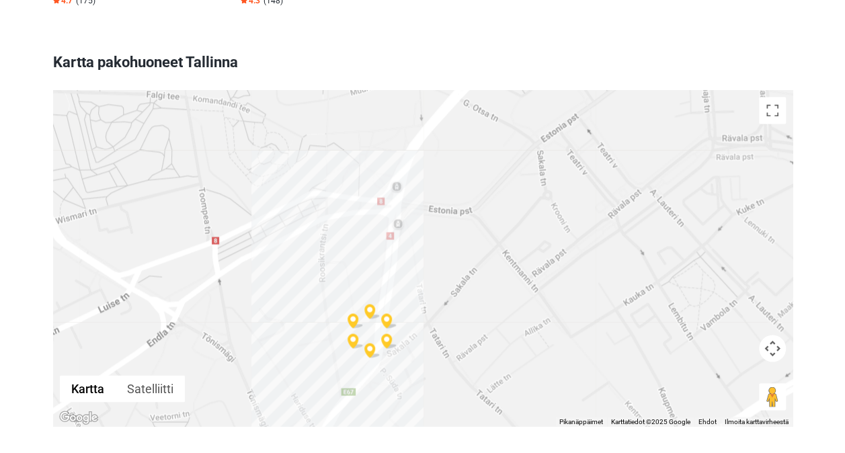
click at [389, 313] on img at bounding box center [389, 320] width 16 height 15
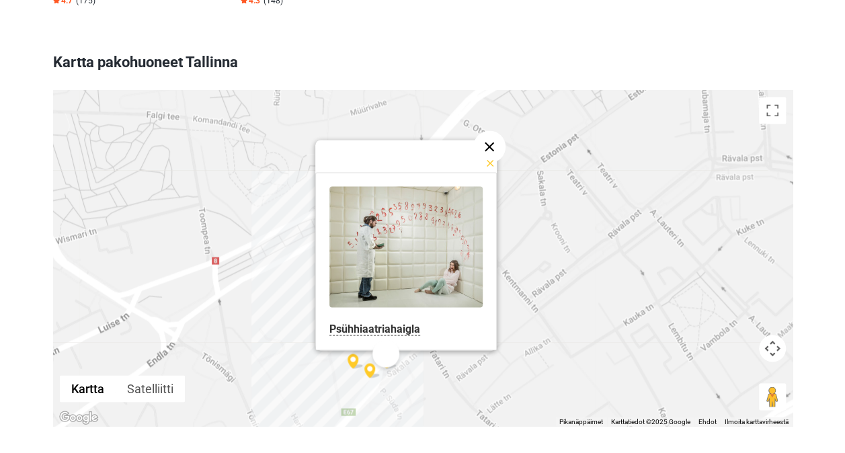
click at [487, 130] on button "Sulje" at bounding box center [489, 146] width 32 height 32
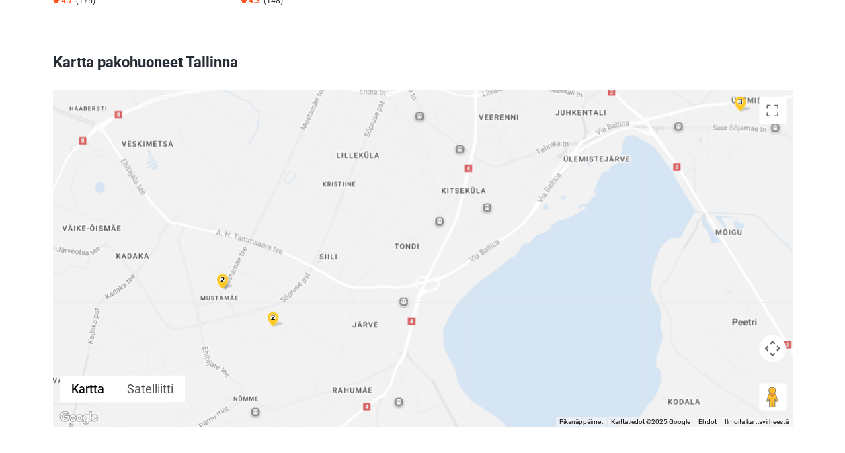
drag, startPoint x: 410, startPoint y: 190, endPoint x: 423, endPoint y: 80, distance: 111.0
click at [423, 90] on div "Liiku nuolinäppäimillä. 3 2 2 3 8" at bounding box center [423, 258] width 740 height 336
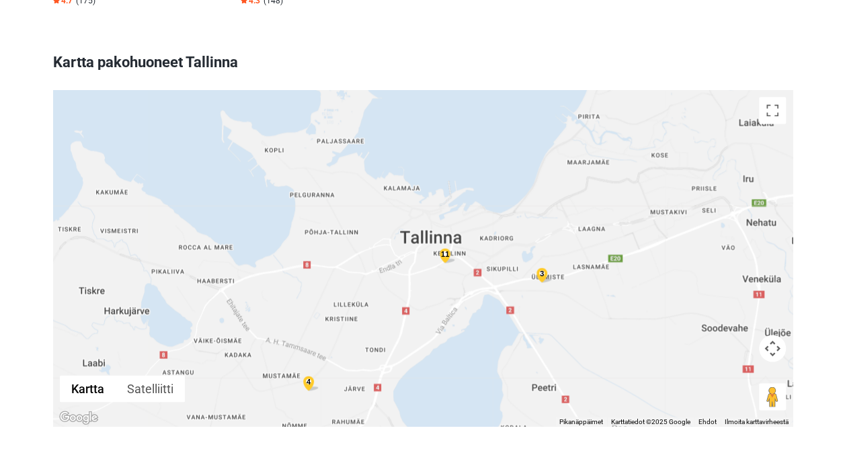
drag, startPoint x: 490, startPoint y: 155, endPoint x: 447, endPoint y: 284, distance: 136.5
click at [447, 284] on div "Liiku nuolinäppäimillä. 3 4 11" at bounding box center [423, 258] width 740 height 336
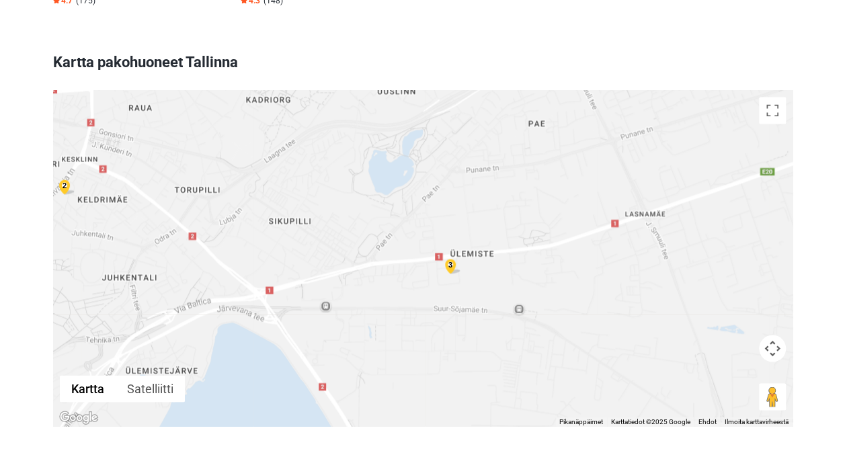
drag, startPoint x: 502, startPoint y: 300, endPoint x: 554, endPoint y: 125, distance: 182.2
click at [554, 125] on div "Liiku nuolinäppäimillä. 3 2" at bounding box center [423, 258] width 740 height 336
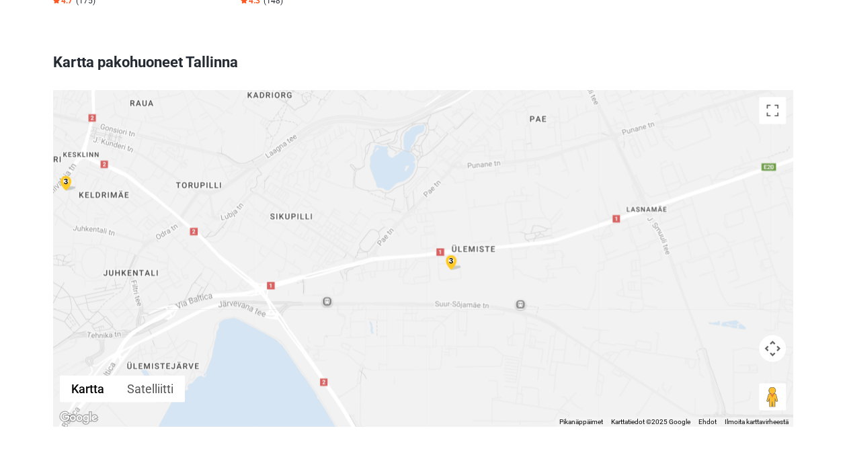
click at [453, 253] on div "3" at bounding box center [451, 260] width 16 height 15
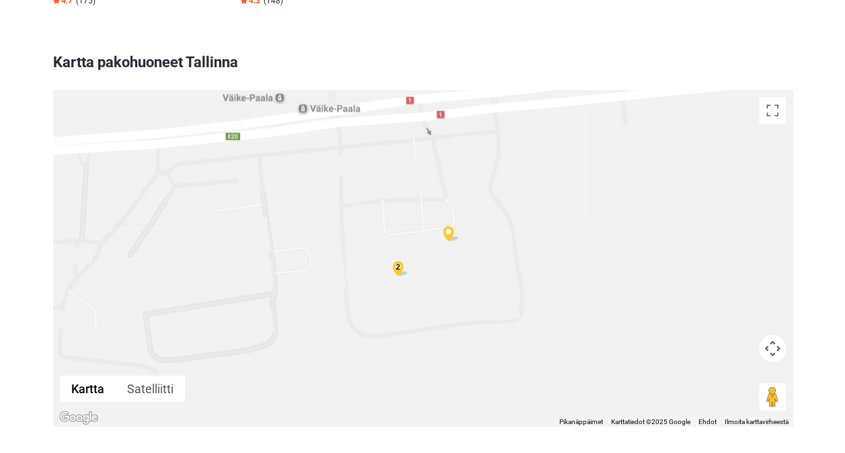
click at [403, 259] on div "2" at bounding box center [398, 266] width 16 height 15
click at [403, 266] on img at bounding box center [410, 273] width 16 height 15
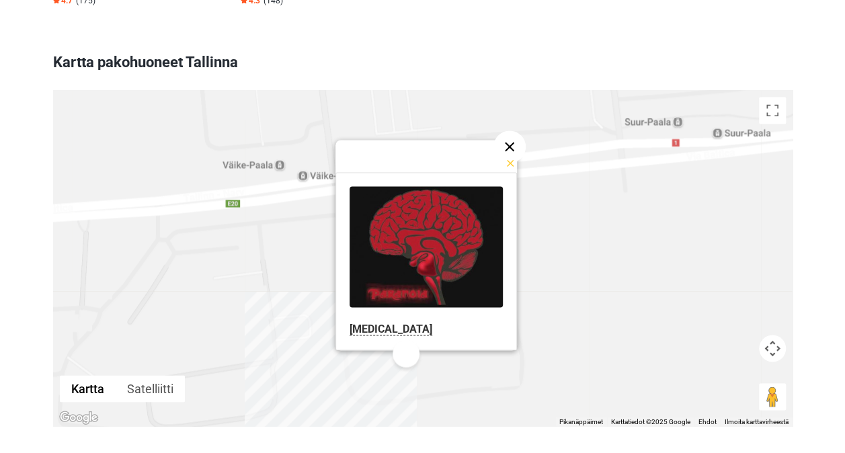
click at [498, 130] on button "Sulje" at bounding box center [510, 146] width 32 height 32
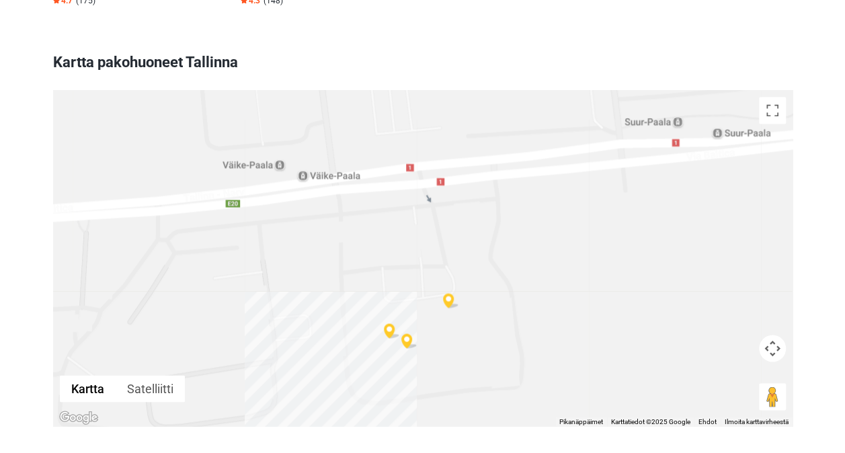
click at [389, 324] on img at bounding box center [392, 331] width 16 height 15
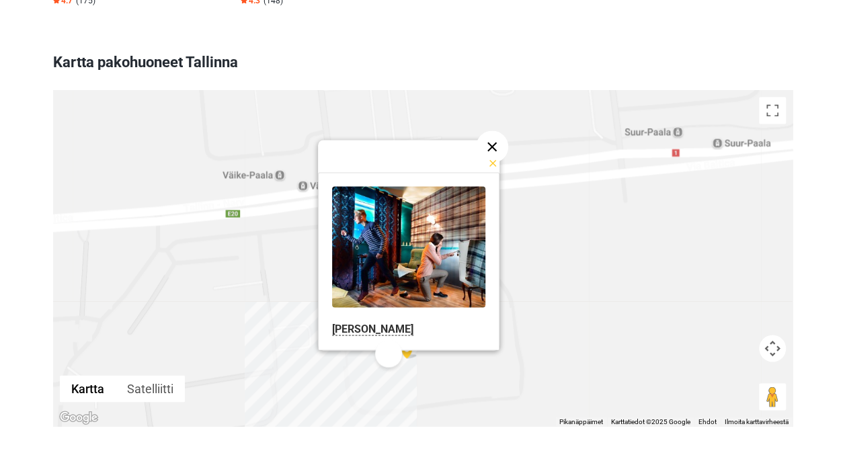
click at [494, 130] on button "Sulje" at bounding box center [492, 146] width 32 height 32
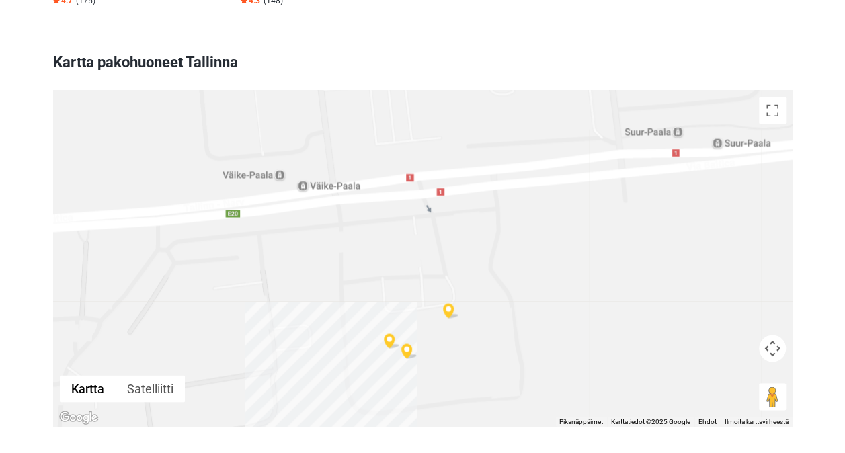
click at [451, 303] on img at bounding box center [451, 310] width 16 height 15
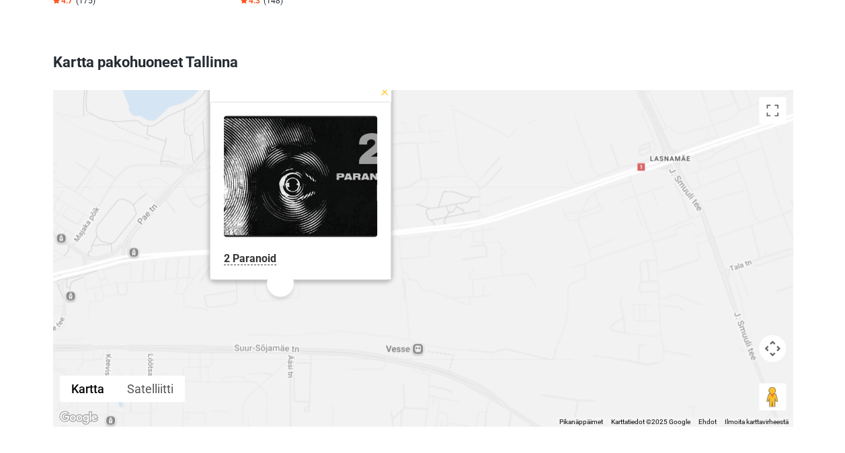
click at [383, 60] on button "Sulje" at bounding box center [384, 76] width 32 height 32
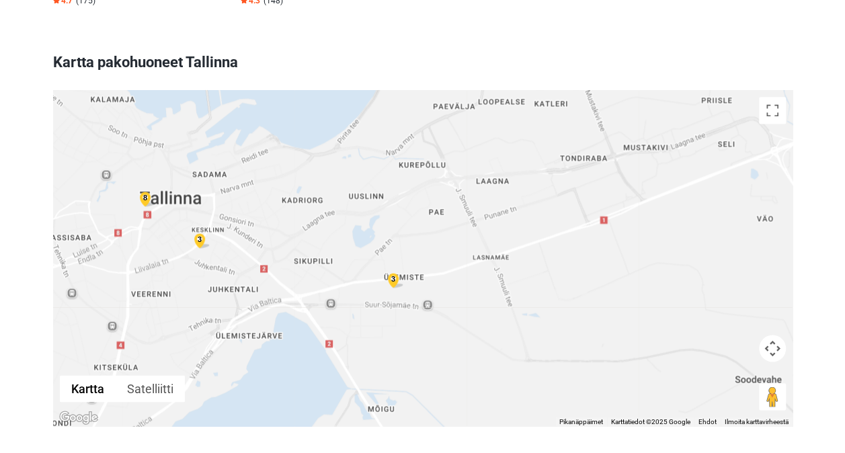
drag, startPoint x: 264, startPoint y: 224, endPoint x: 304, endPoint y: 266, distance: 57.6
click at [304, 266] on div "3 3 8" at bounding box center [423, 258] width 740 height 336
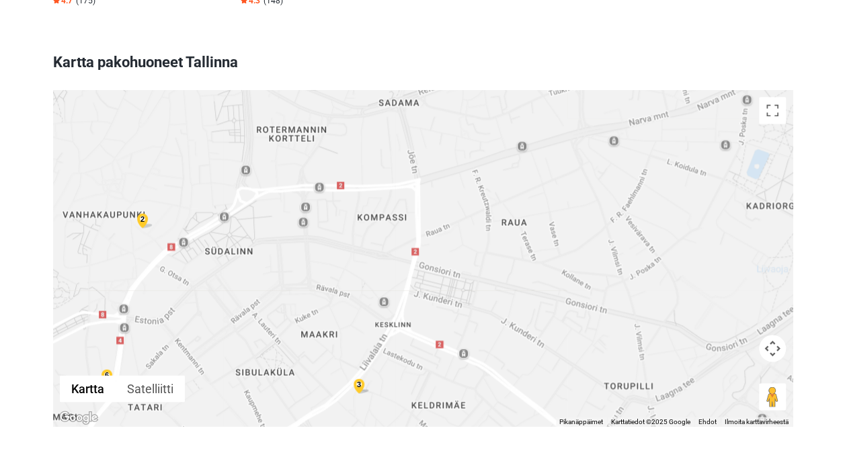
drag, startPoint x: 206, startPoint y: 195, endPoint x: 311, endPoint y: 210, distance: 106.6
click at [311, 210] on div "3 2 6" at bounding box center [423, 258] width 740 height 336
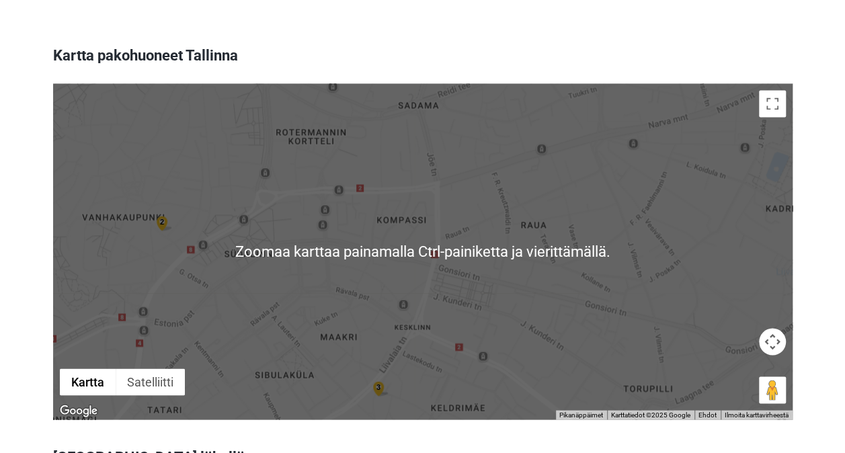
scroll to position [3665, 0]
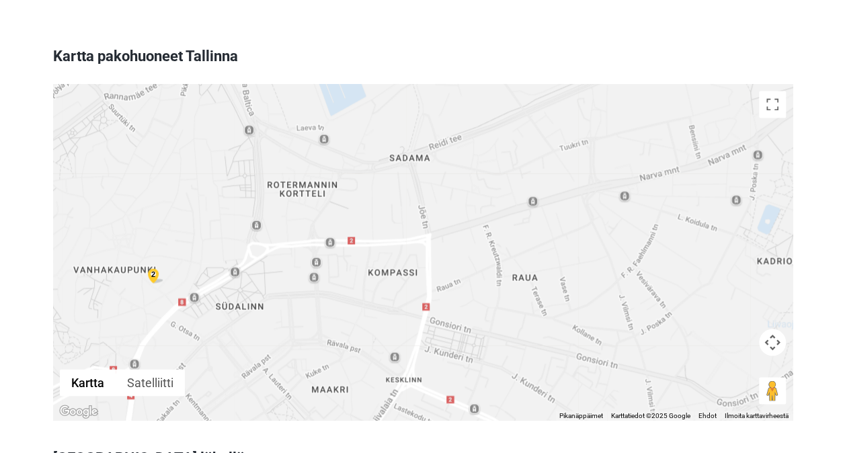
drag, startPoint x: 350, startPoint y: 239, endPoint x: 332, endPoint y: 289, distance: 53.6
click at [332, 289] on div "3 2 6" at bounding box center [423, 252] width 740 height 336
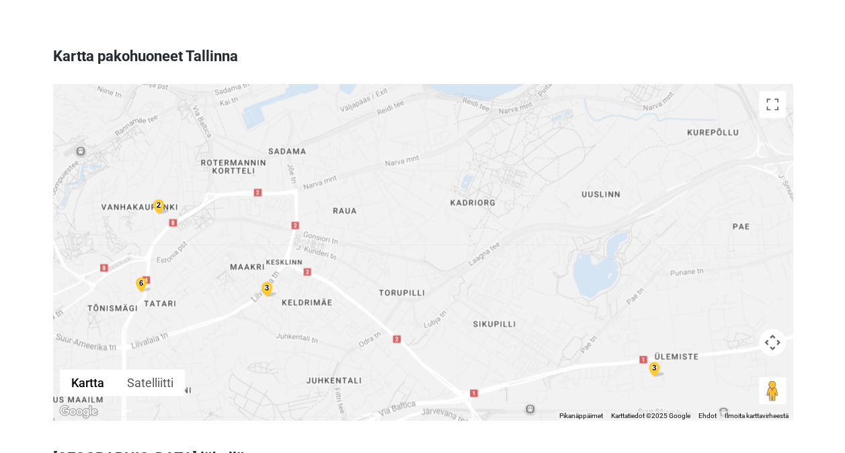
drag, startPoint x: 697, startPoint y: 293, endPoint x: 583, endPoint y: 258, distance: 119.1
click at [583, 258] on div "3 3 2 6" at bounding box center [423, 252] width 740 height 336
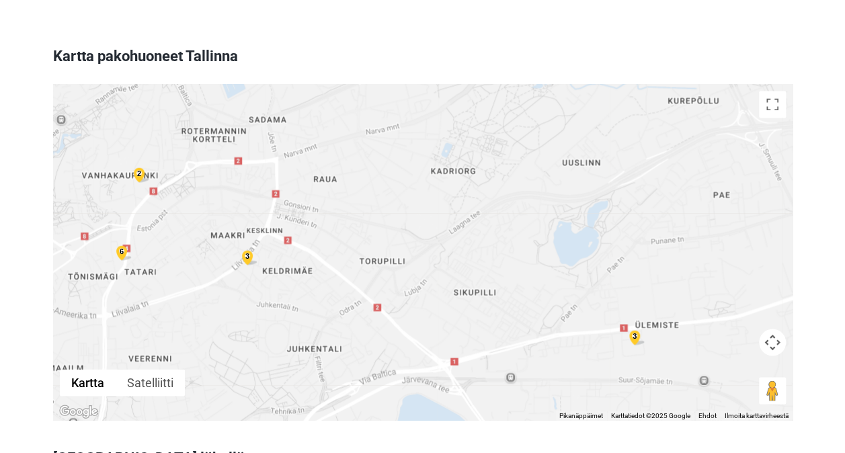
drag, startPoint x: 688, startPoint y: 341, endPoint x: 662, endPoint y: 293, distance: 54.5
click at [662, 293] on div "3 3 2 6" at bounding box center [423, 252] width 740 height 336
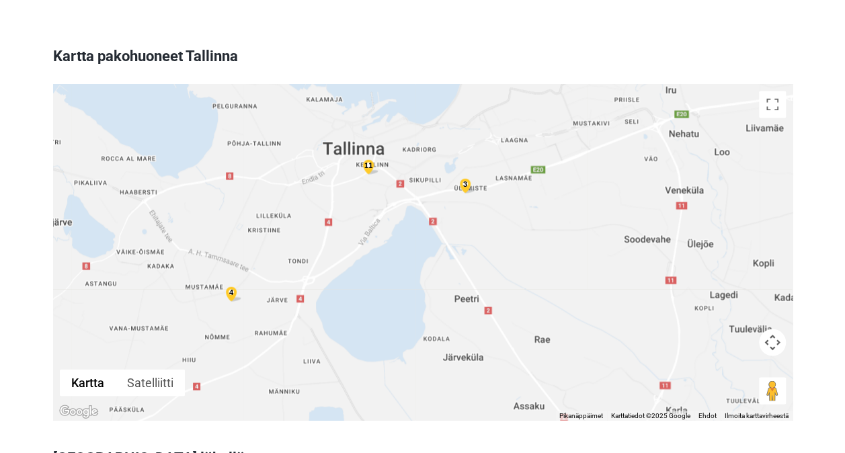
drag, startPoint x: 191, startPoint y: 248, endPoint x: 332, endPoint y: 156, distance: 168.1
click at [332, 156] on div "3 4 11" at bounding box center [423, 252] width 740 height 336
click at [310, 189] on div "3 4 11" at bounding box center [423, 252] width 740 height 336
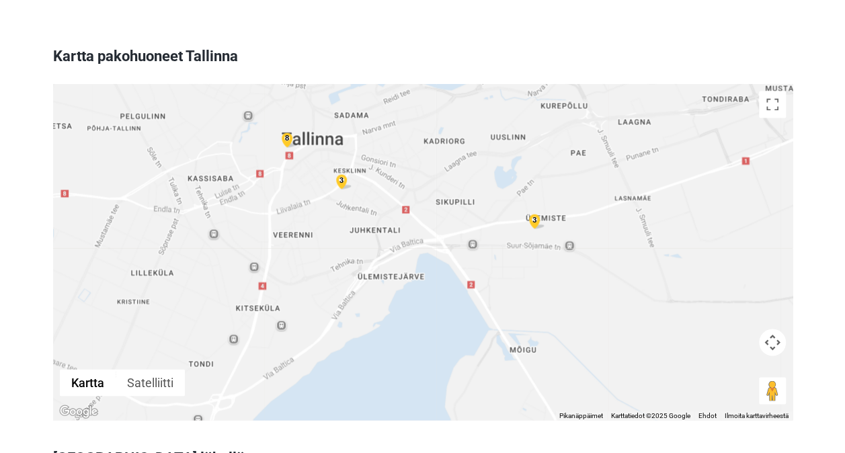
drag, startPoint x: 383, startPoint y: 139, endPoint x: 372, endPoint y: 186, distance: 47.8
click at [372, 186] on div "3 2 2 3 8" at bounding box center [423, 252] width 740 height 336
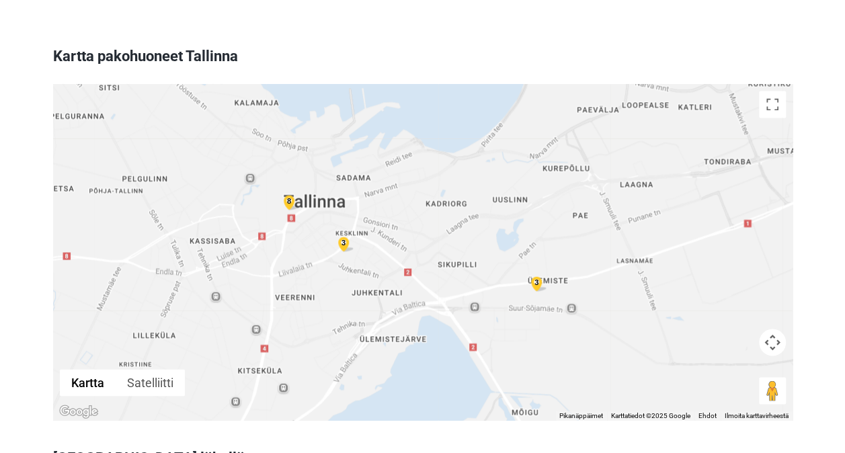
drag, startPoint x: 350, startPoint y: 120, endPoint x: 357, endPoint y: 182, distance: 62.2
click at [357, 182] on div "3 2 2 3 8" at bounding box center [423, 252] width 740 height 336
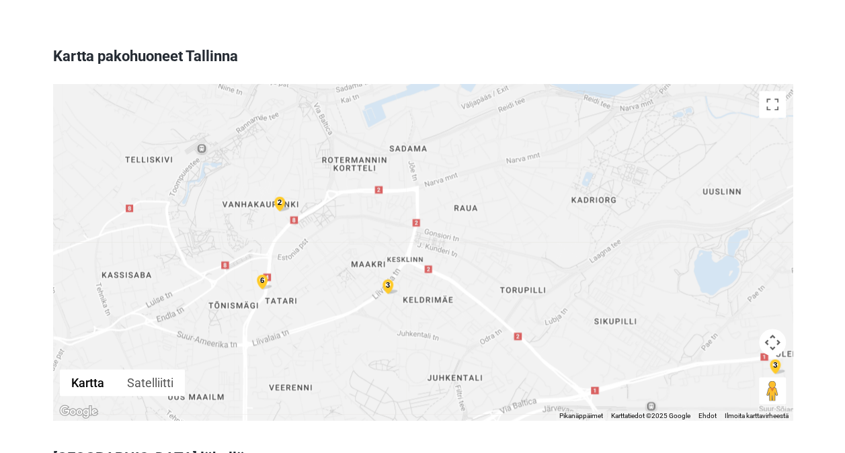
drag, startPoint x: 302, startPoint y: 211, endPoint x: 363, endPoint y: 202, distance: 61.8
click at [363, 202] on div "3 3 2 6" at bounding box center [423, 252] width 740 height 336
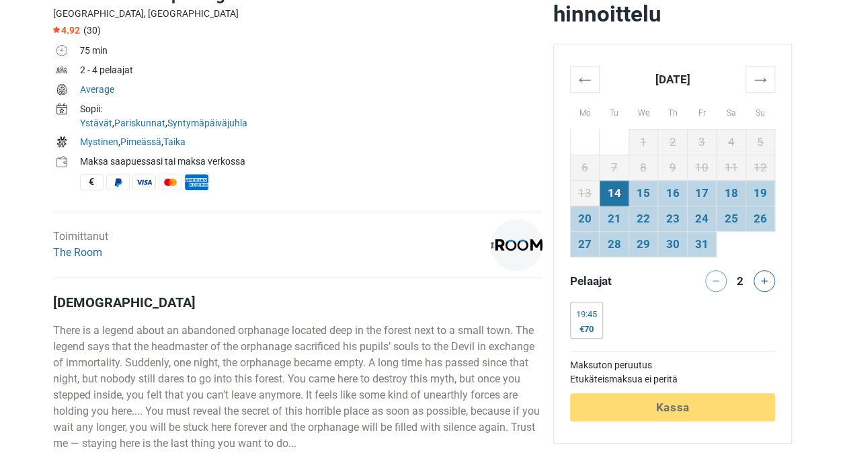
scroll to position [463, 0]
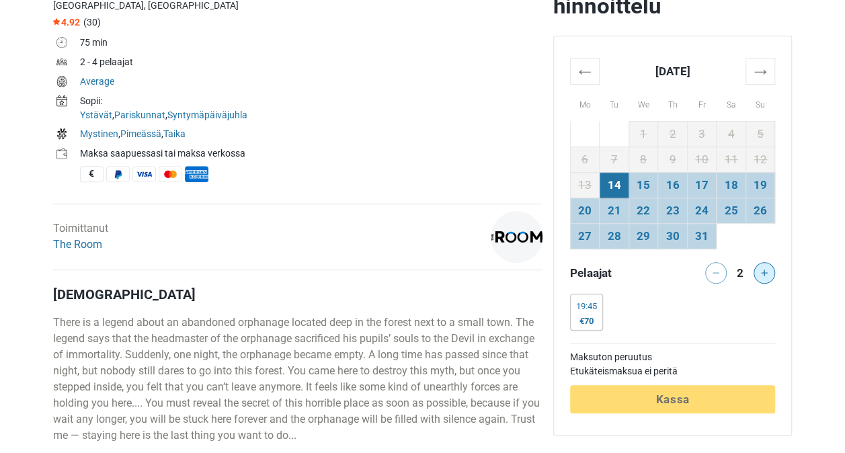
click at [757, 265] on button at bounding box center [765, 273] width 22 height 22
click at [697, 190] on td "17" at bounding box center [702, 185] width 30 height 26
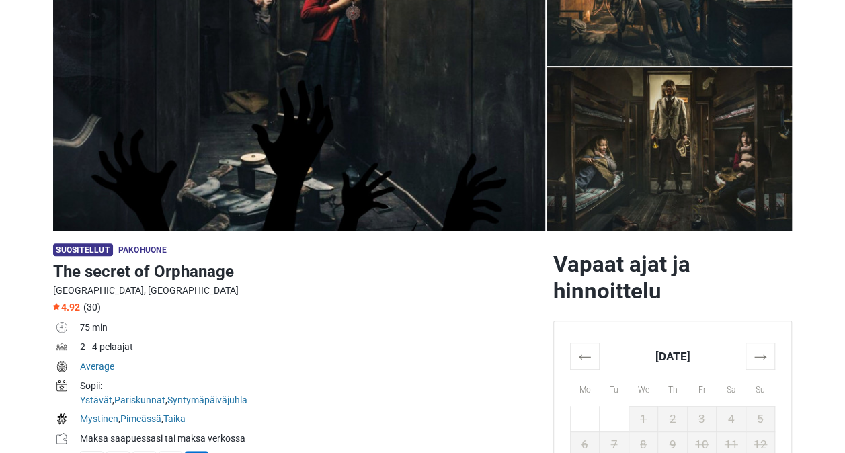
scroll to position [206, 0]
